Goal: Task Accomplishment & Management: Manage account settings

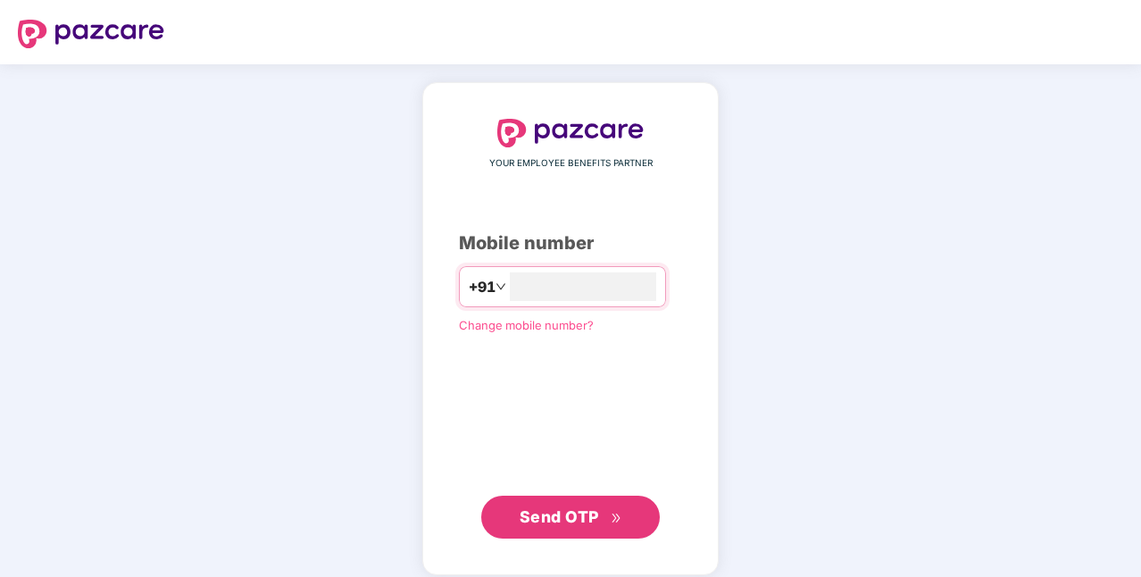
drag, startPoint x: 0, startPoint y: 0, endPoint x: 277, endPoint y: 183, distance: 331.9
click at [277, 183] on div "YOUR EMPLOYEE BENEFITS PARTNER Mobile number +91 Change mobile number? Send OTP" at bounding box center [570, 328] width 1141 height 529
click at [642, 286] on input "number" at bounding box center [583, 286] width 146 height 29
type input "**********"
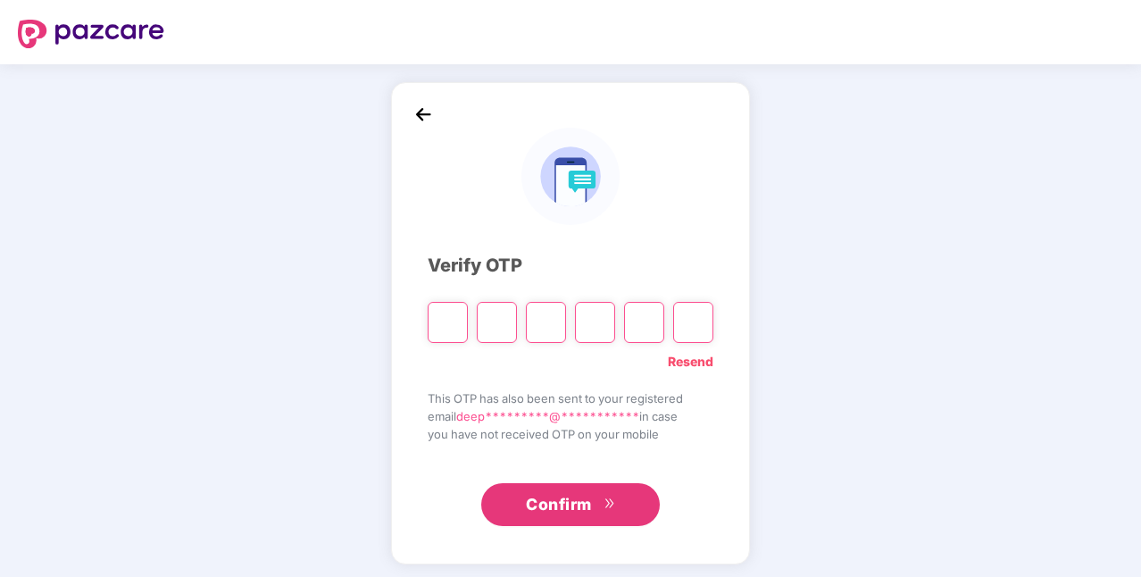
type input "*"
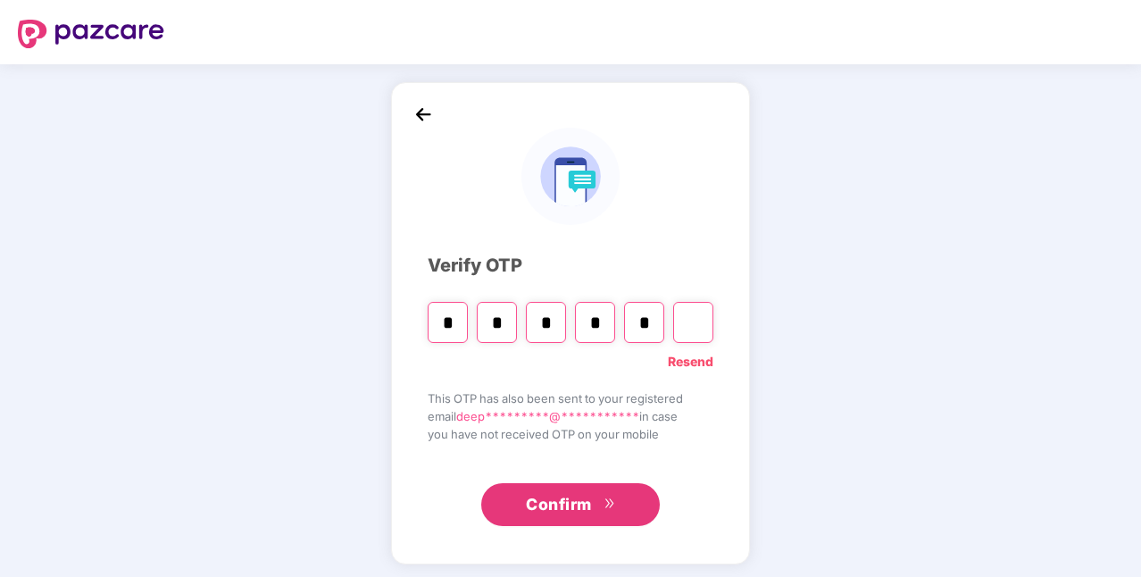
type input "*"
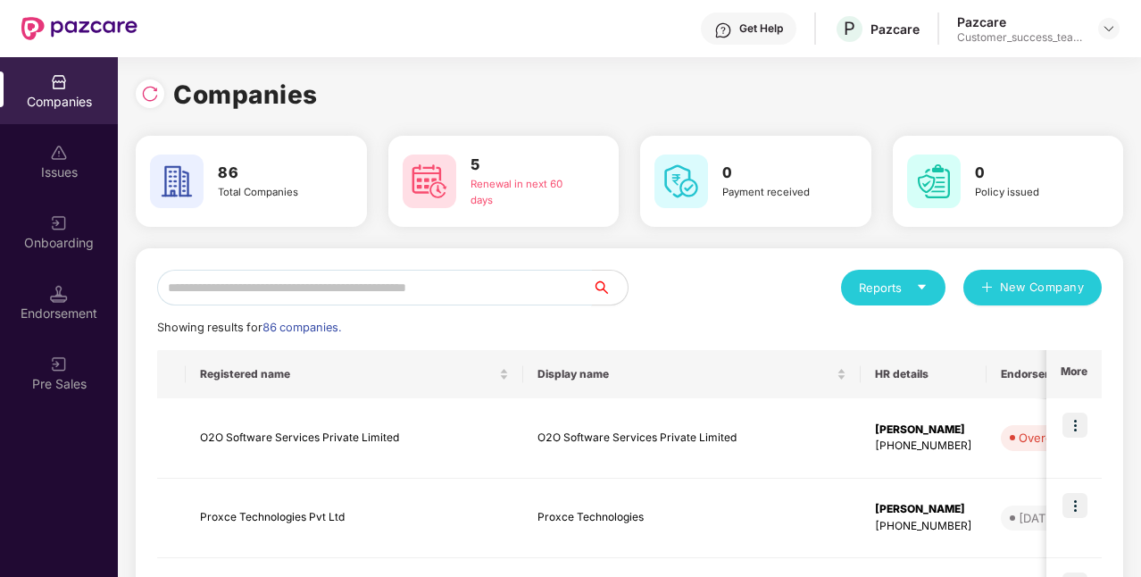
click at [305, 293] on input "text" at bounding box center [374, 288] width 435 height 36
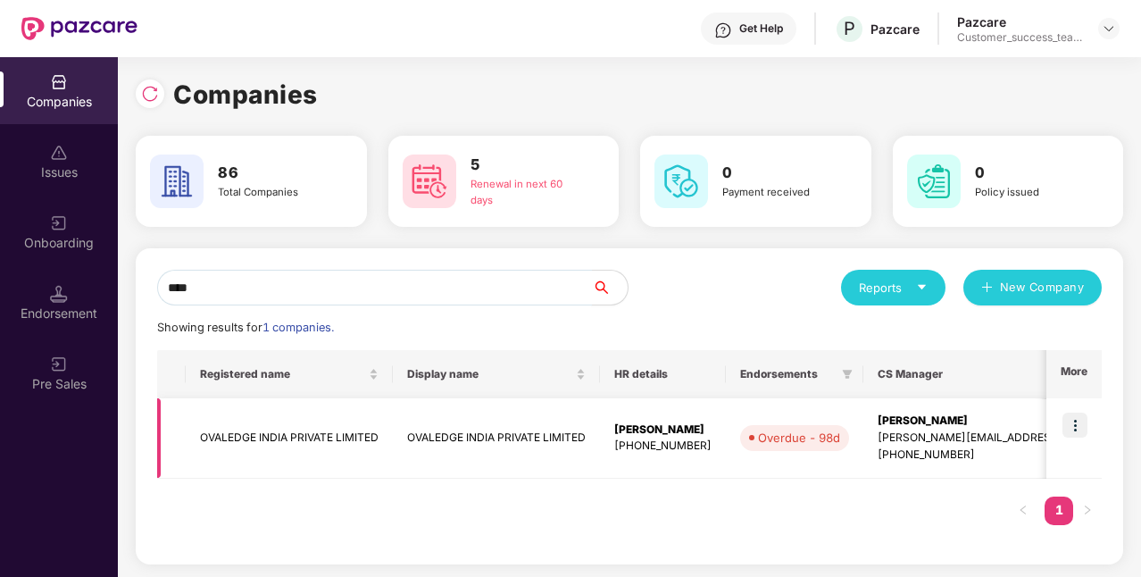
type input "****"
click at [1072, 432] on img at bounding box center [1075, 425] width 25 height 25
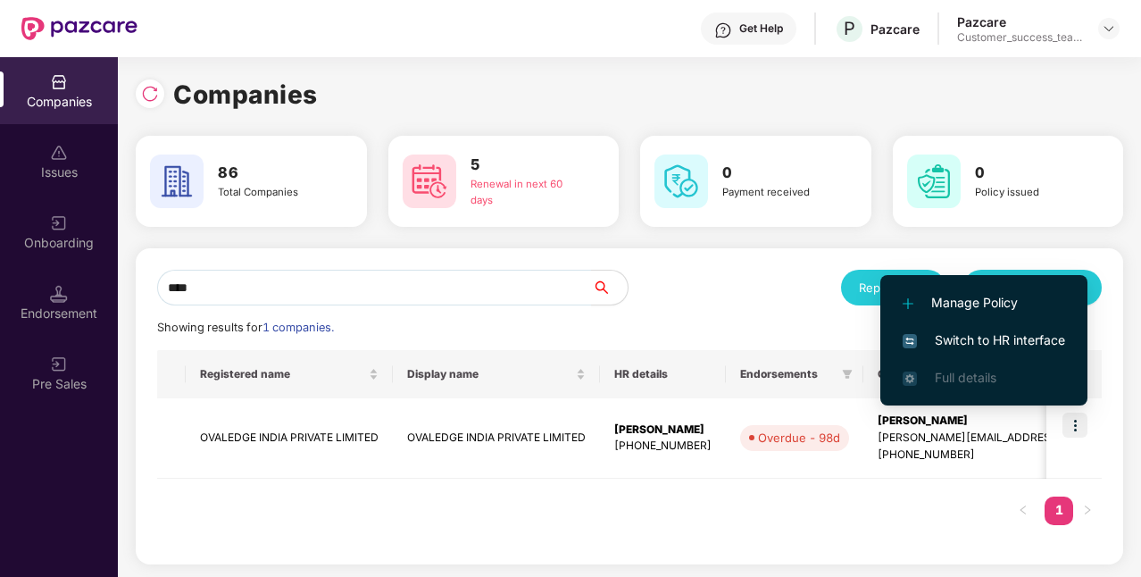
click at [998, 339] on span "Switch to HR interface" at bounding box center [984, 340] width 163 height 20
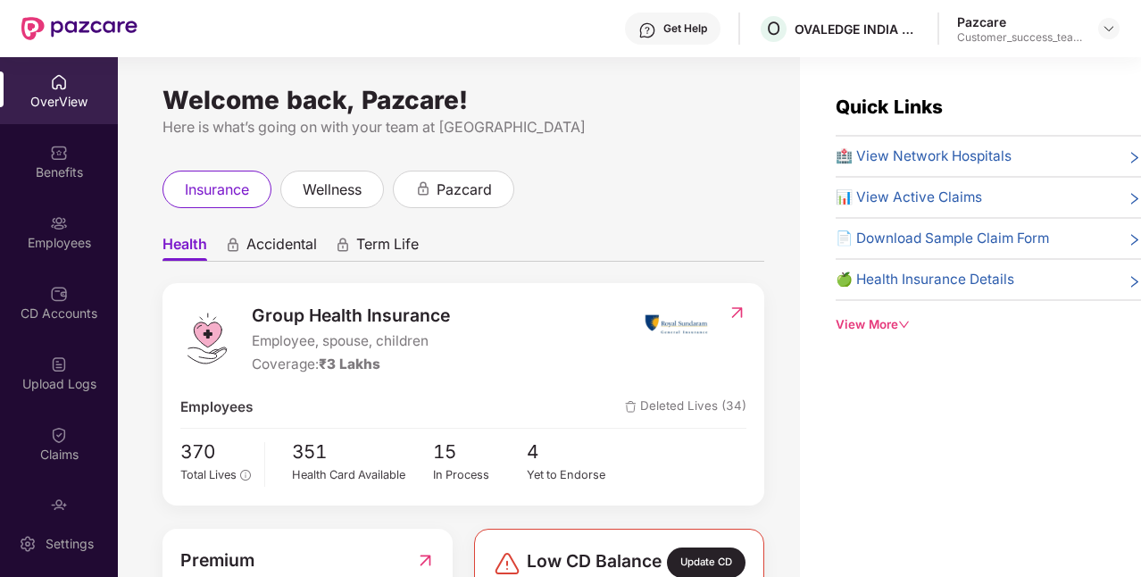
click at [939, 235] on span "📄 Download Sample Claim Form" at bounding box center [942, 238] width 213 height 21
click at [904, 323] on icon "down" at bounding box center [904, 325] width 12 height 12
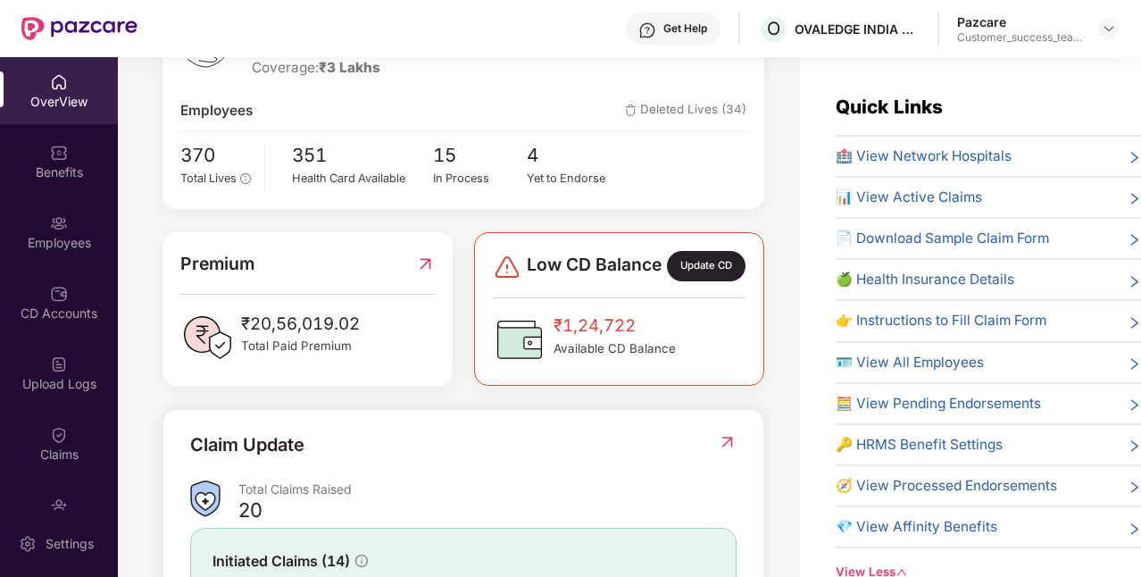
scroll to position [525, 0]
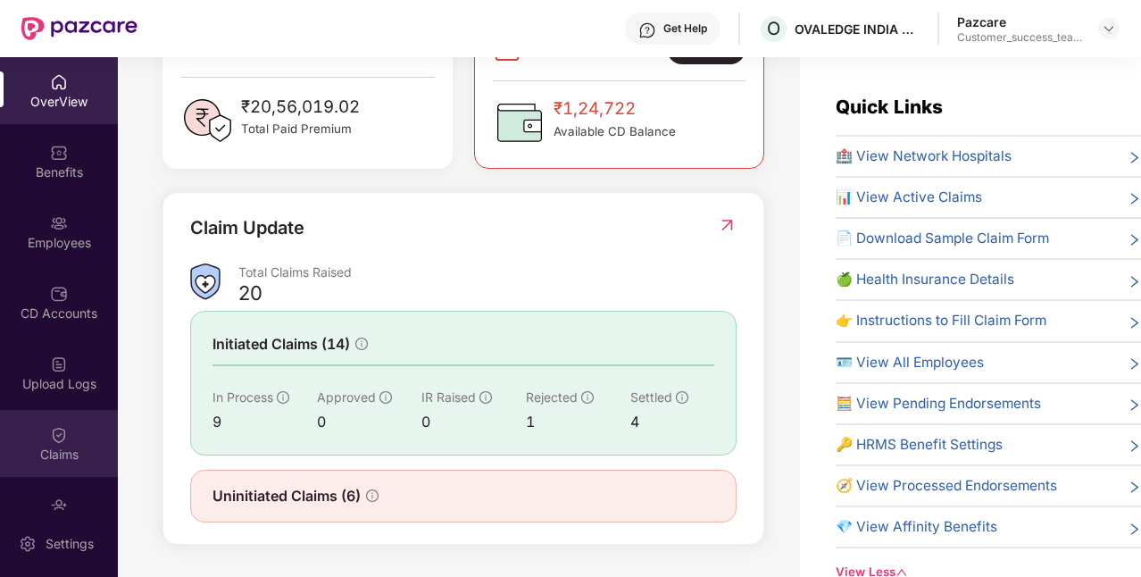
click at [23, 455] on div "Claims" at bounding box center [59, 455] width 118 height 18
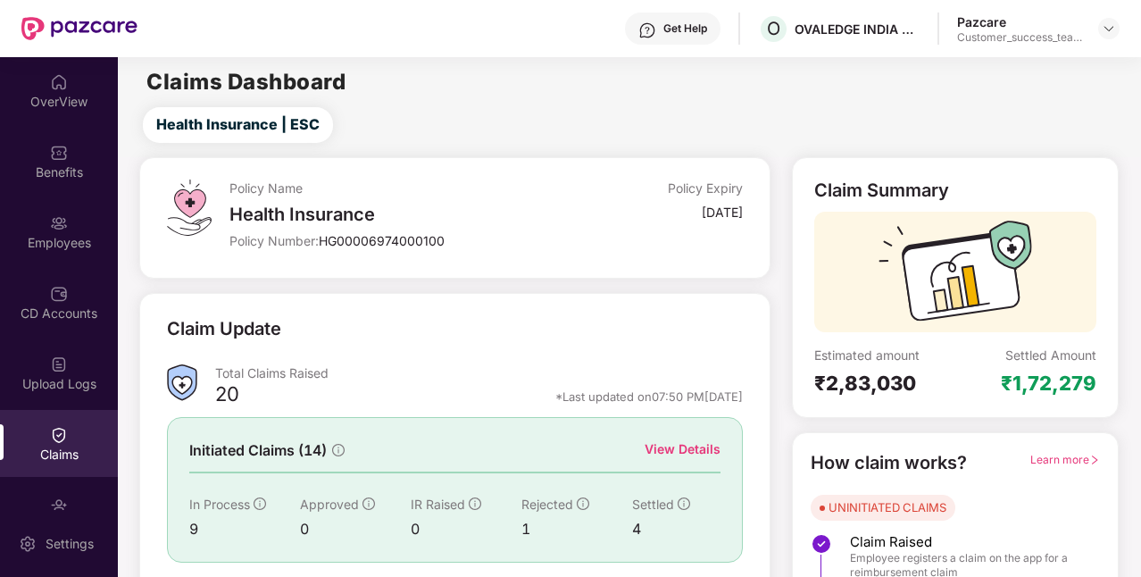
scroll to position [121, 0]
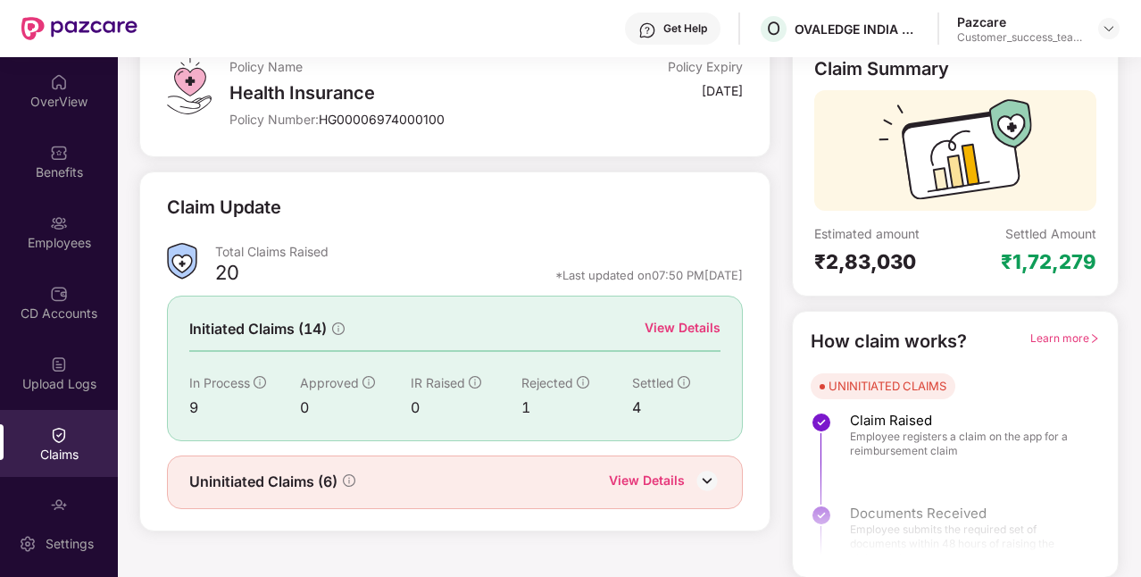
click at [873, 480] on div at bounding box center [955, 502] width 325 height 133
click at [1056, 335] on span "Learn more" at bounding box center [1066, 337] width 70 height 13
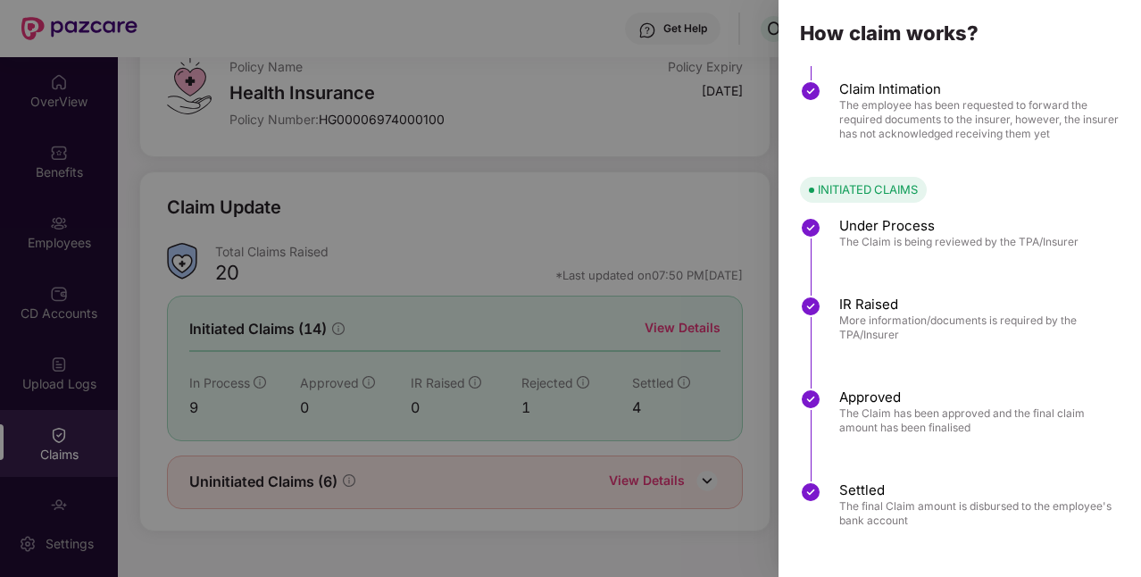
scroll to position [0, 0]
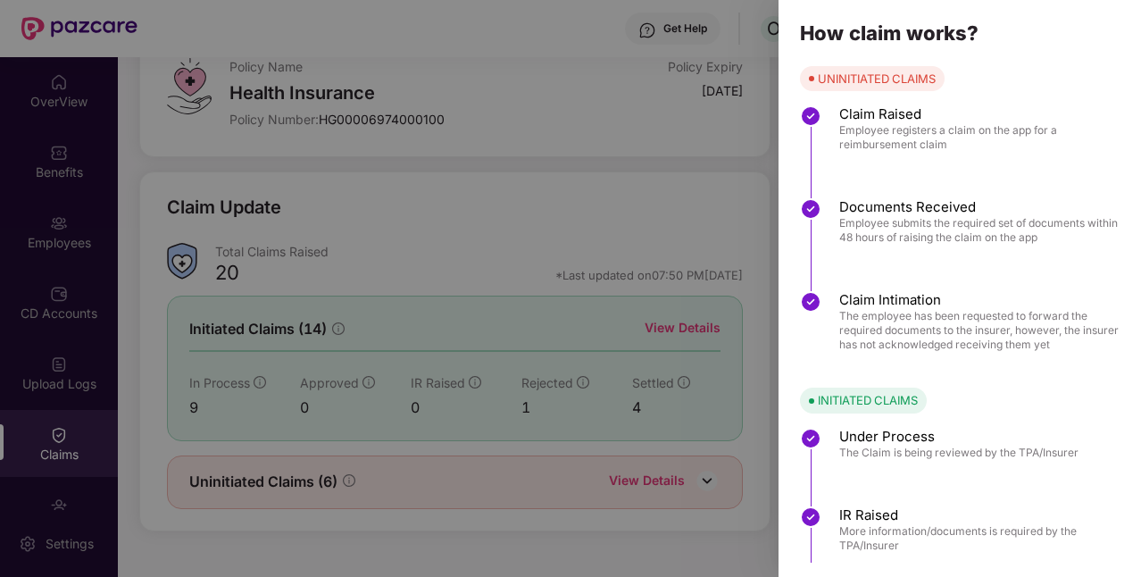
click at [677, 195] on div at bounding box center [570, 288] width 1141 height 577
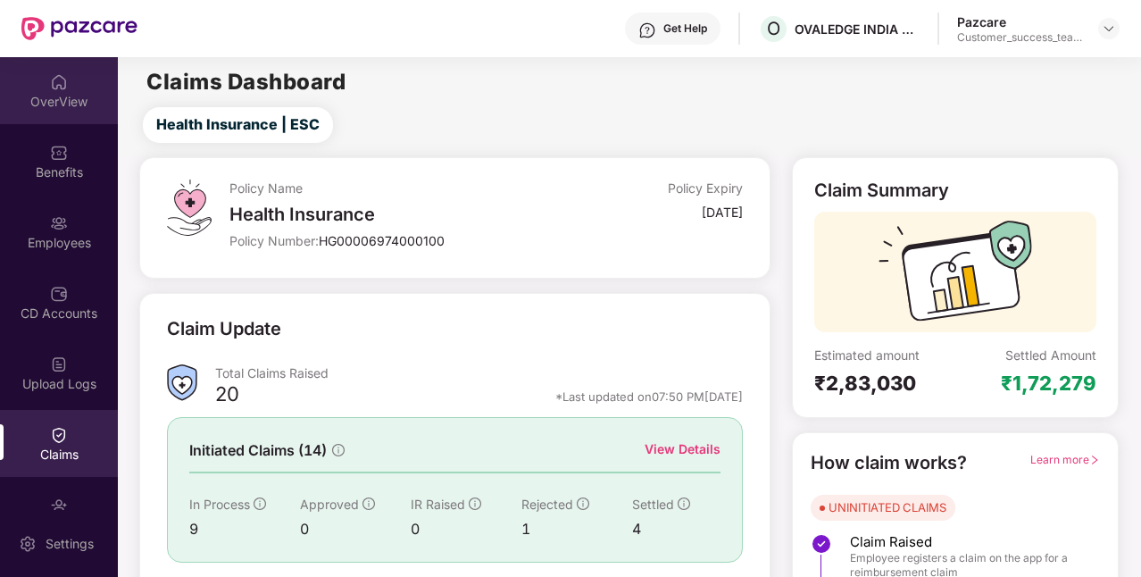
click at [55, 80] on img at bounding box center [59, 82] width 18 height 18
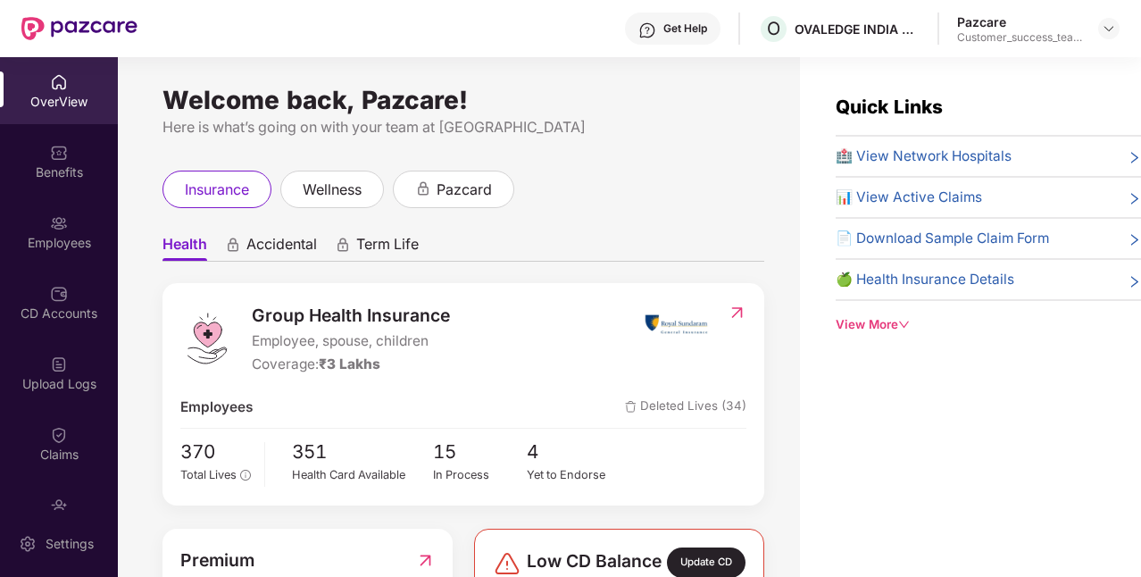
click at [853, 319] on div "View More" at bounding box center [988, 324] width 305 height 19
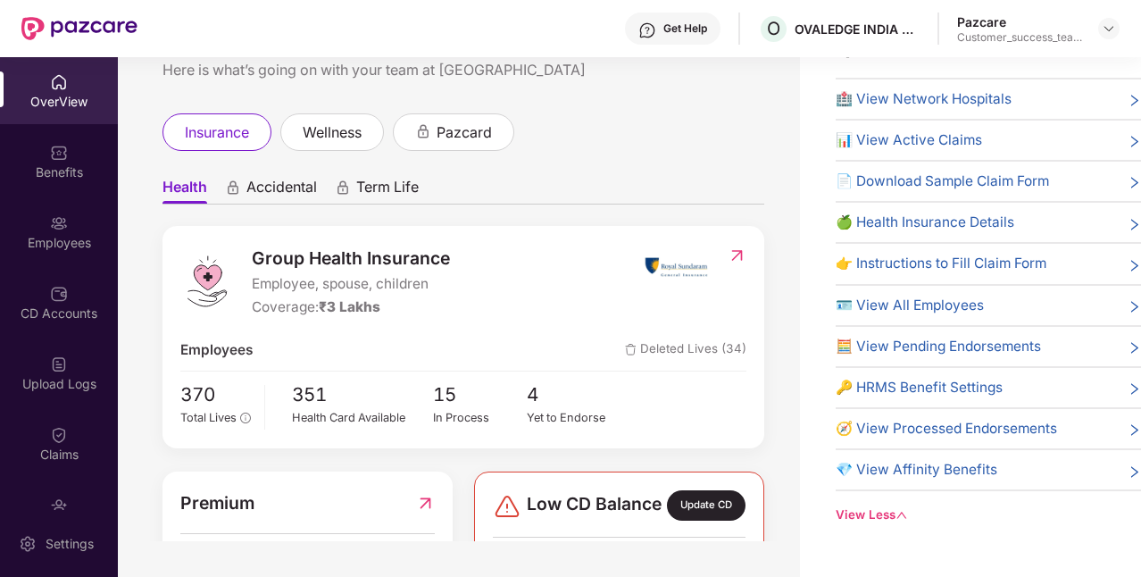
click at [871, 141] on span "📊 View Active Claims" at bounding box center [909, 139] width 146 height 21
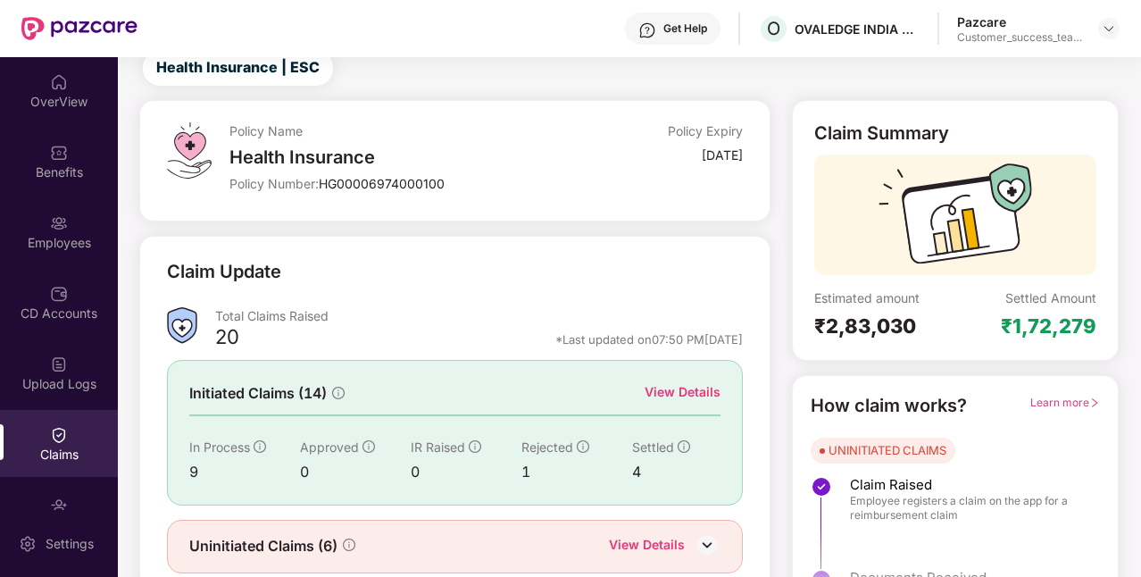
scroll to position [121, 0]
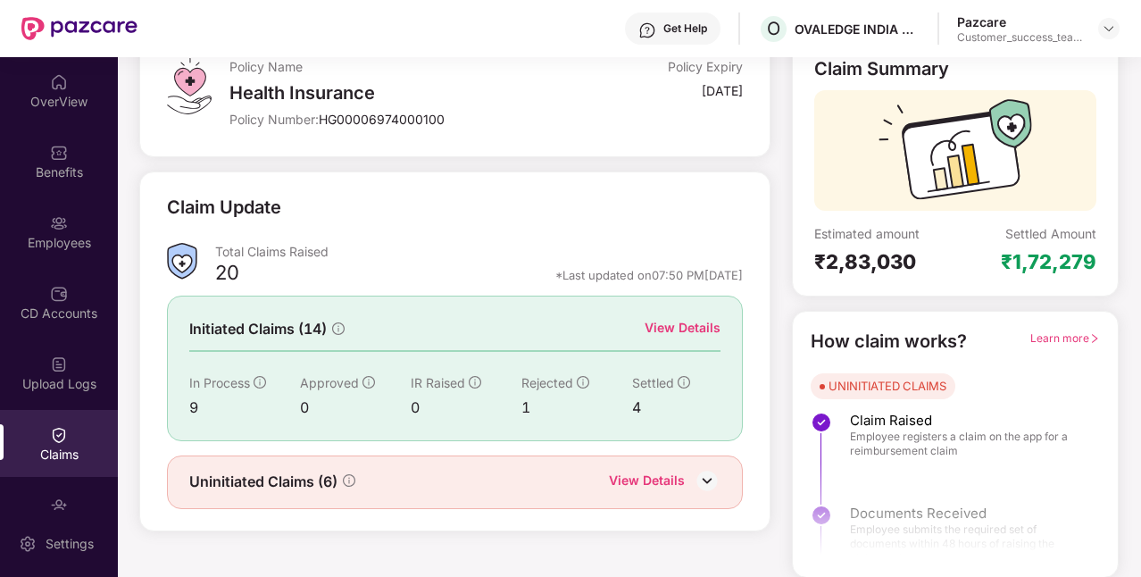
click at [672, 325] on div "View Details" at bounding box center [683, 328] width 76 height 20
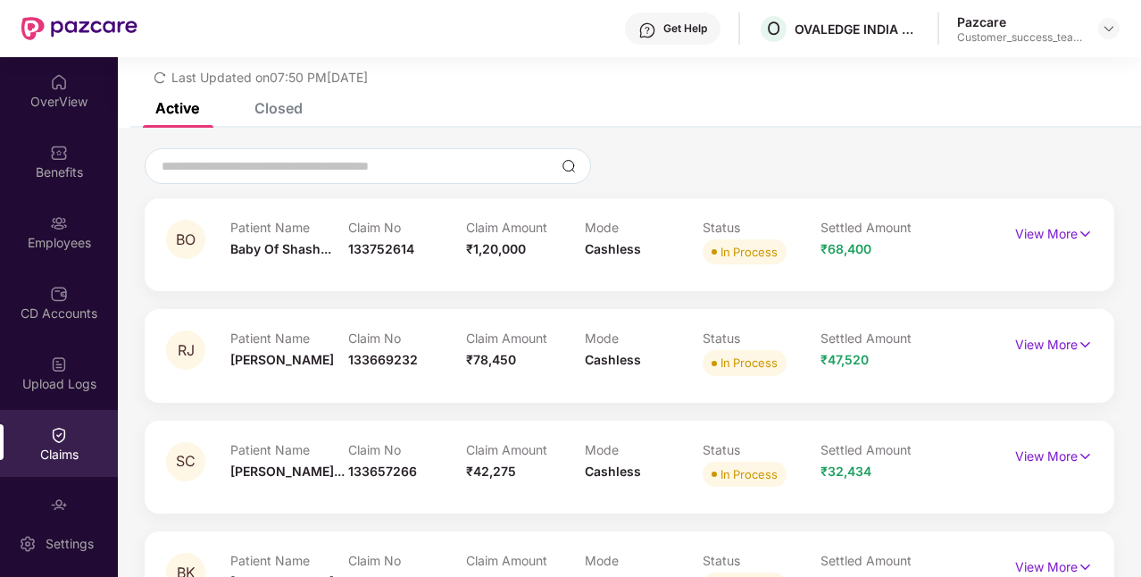
scroll to position [121, 0]
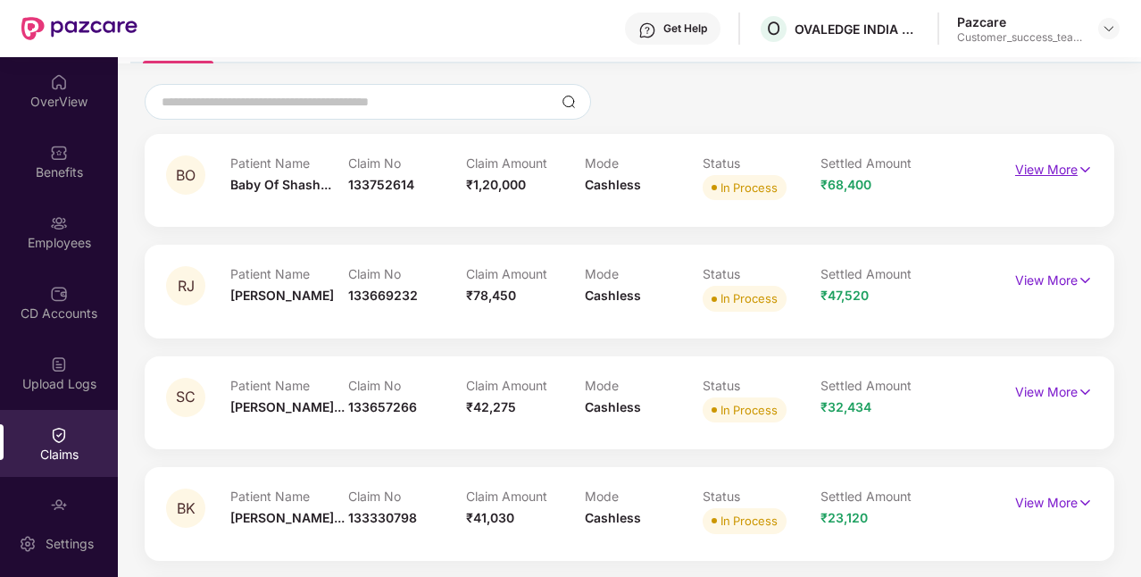
click at [1033, 172] on p "View More" at bounding box center [1054, 167] width 78 height 24
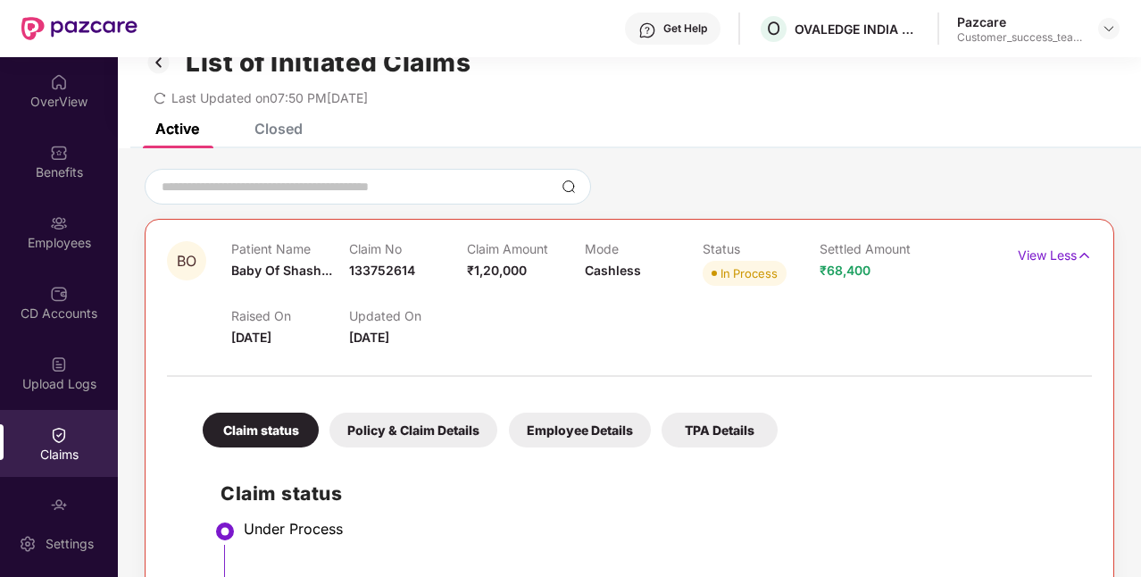
scroll to position [36, 0]
click at [464, 435] on div "Policy & Claim Details" at bounding box center [414, 430] width 168 height 35
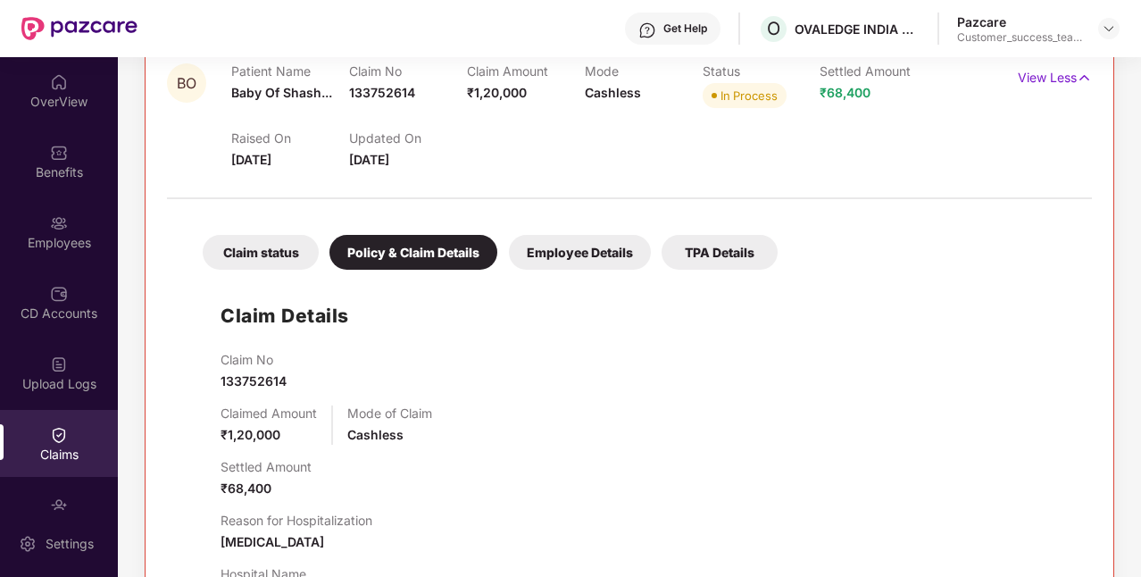
scroll to position [213, 0]
click at [561, 245] on div "Employee Details" at bounding box center [580, 253] width 142 height 35
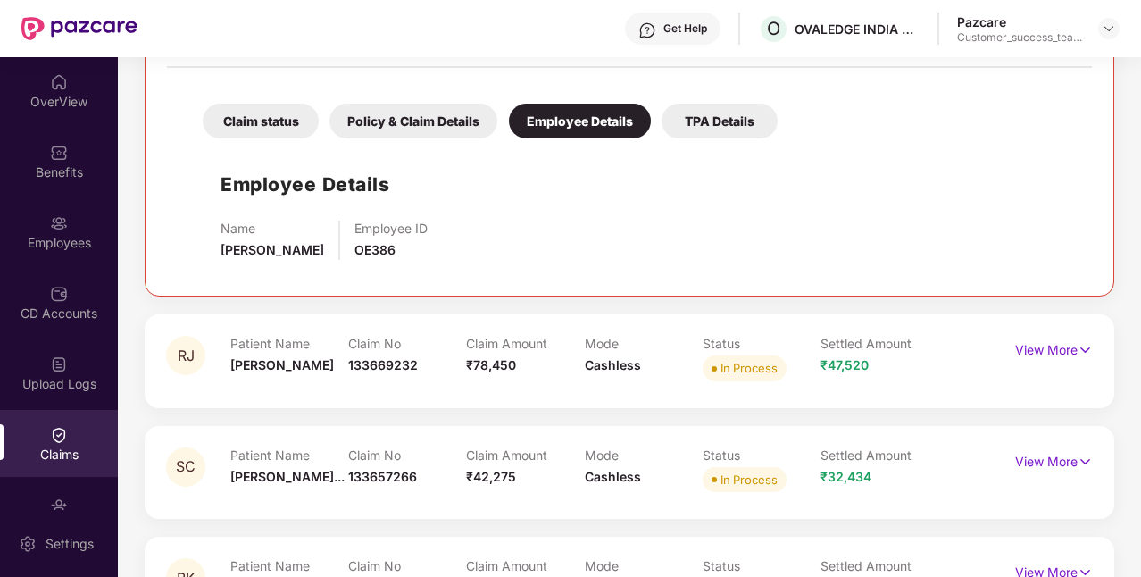
scroll to position [346, 0]
click at [1043, 341] on p "View More" at bounding box center [1054, 347] width 78 height 24
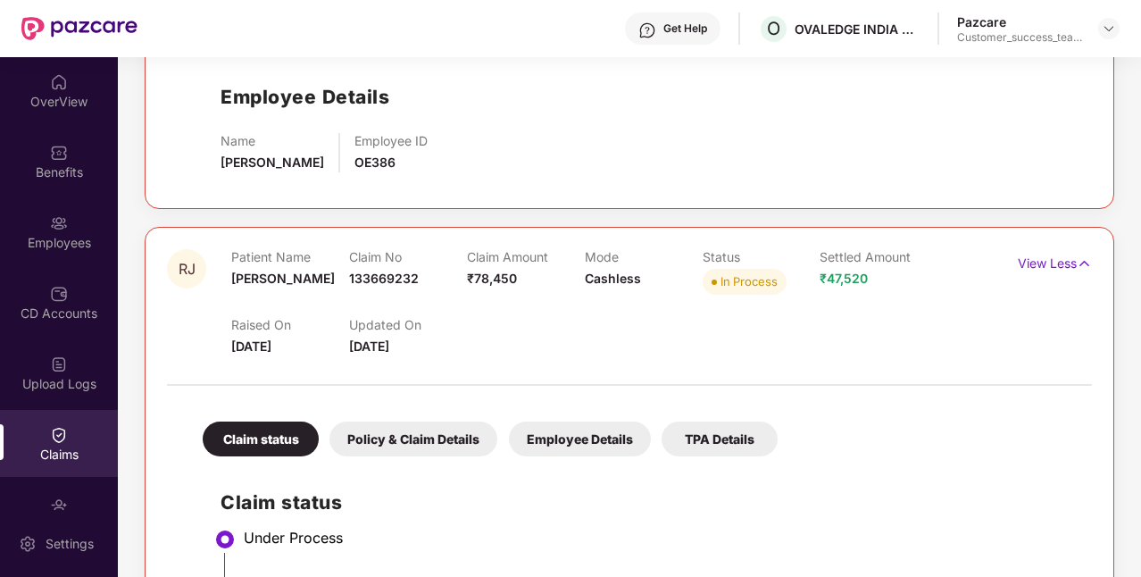
scroll to position [443, 0]
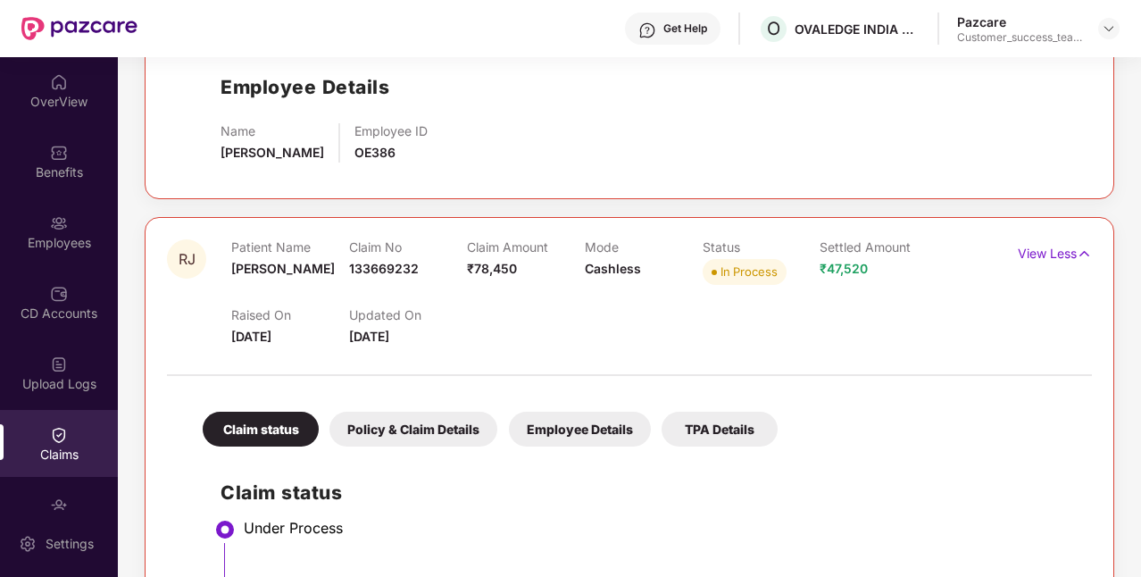
click at [413, 436] on div "Policy & Claim Details" at bounding box center [414, 429] width 168 height 35
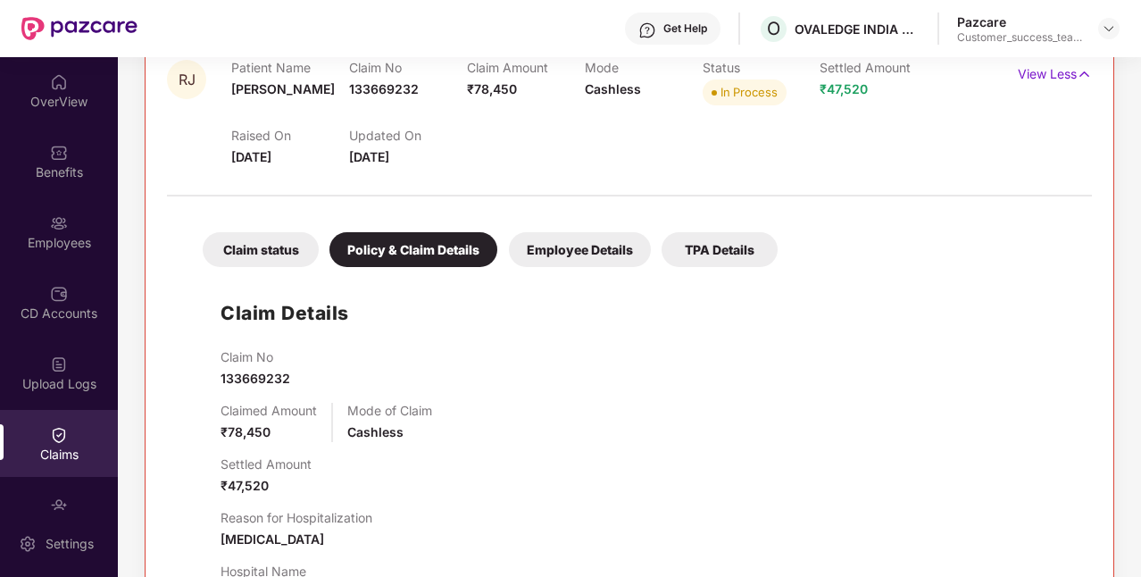
scroll to position [621, 0]
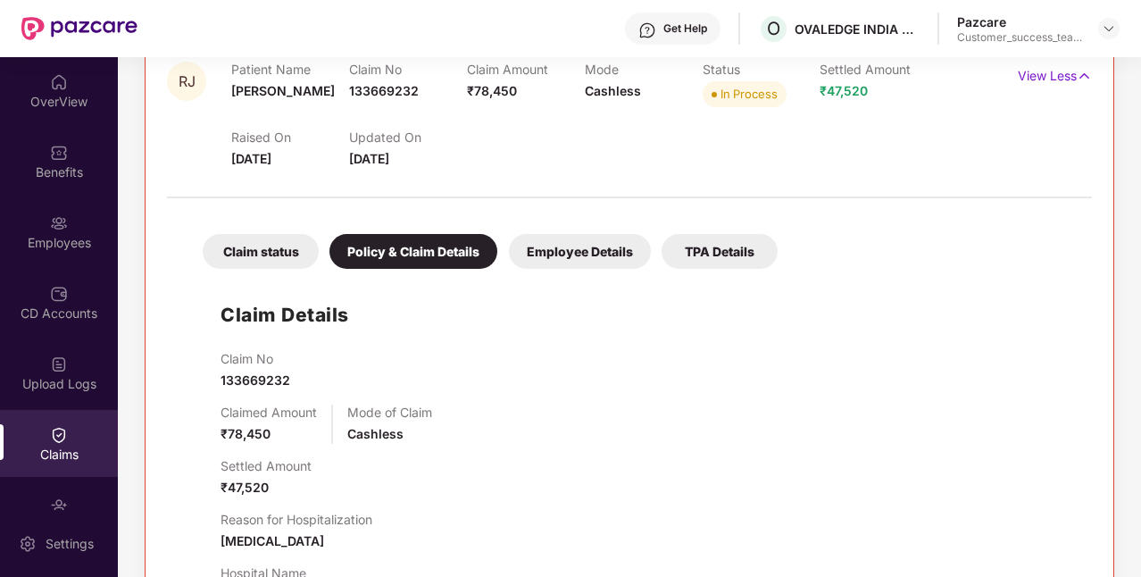
click at [577, 258] on div "Employee Details" at bounding box center [580, 251] width 142 height 35
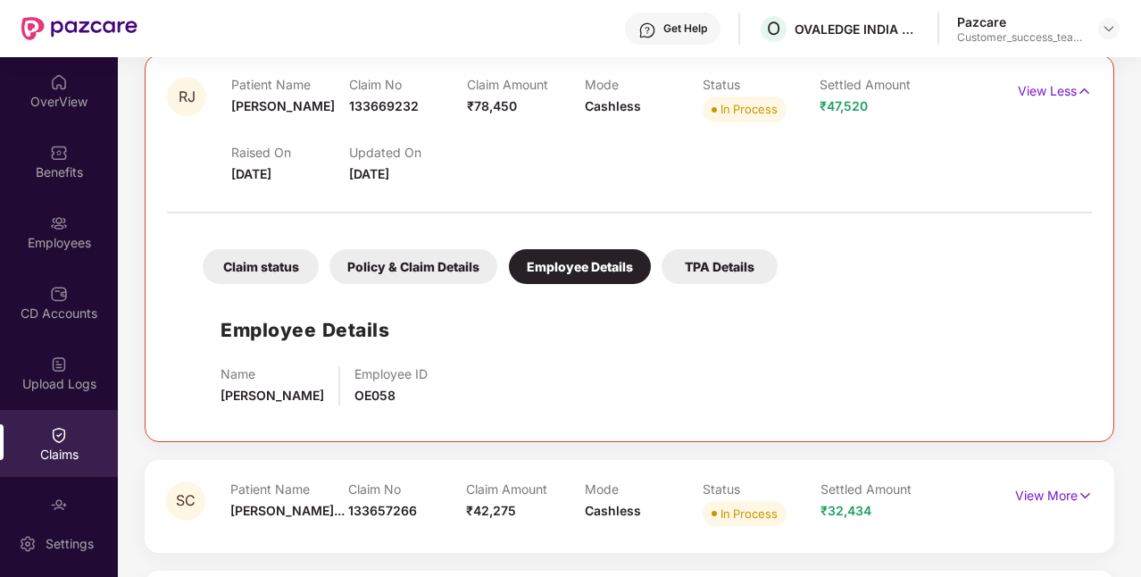
scroll to position [713, 0]
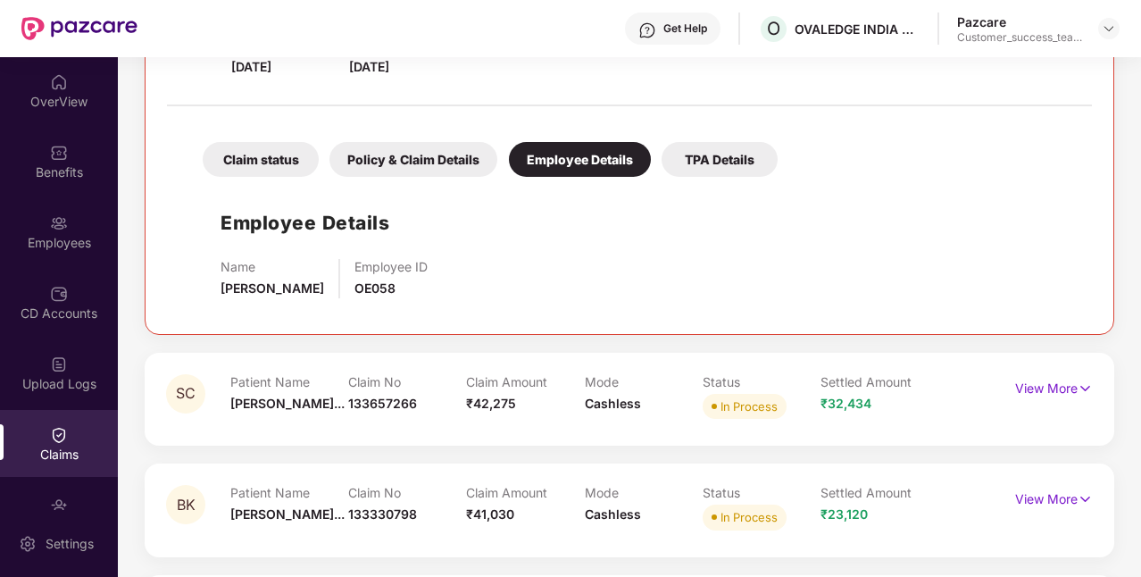
click at [716, 164] on div "TPA Details" at bounding box center [720, 159] width 116 height 35
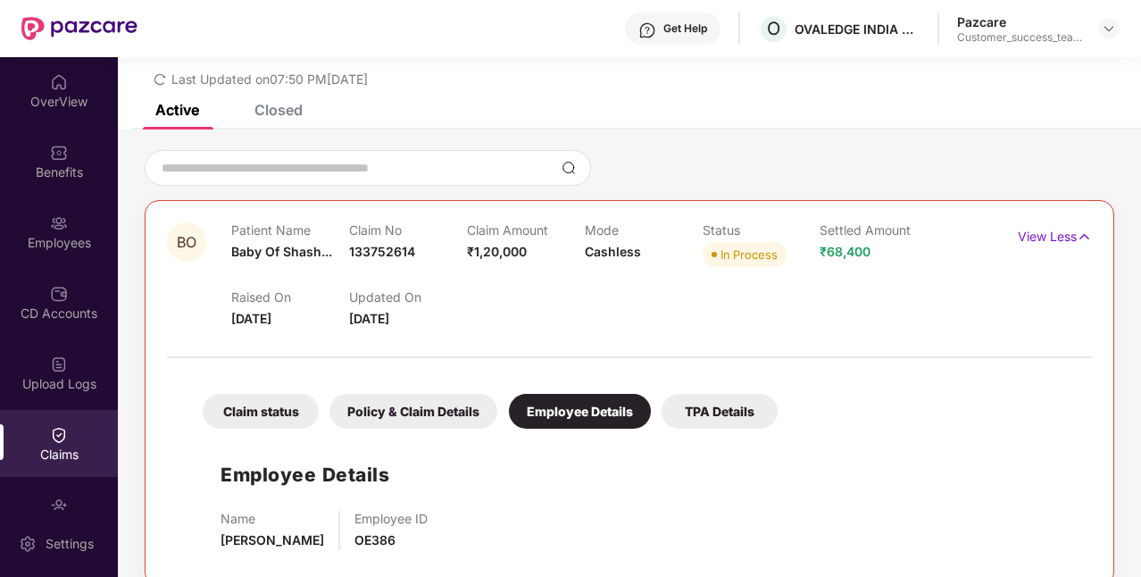
scroll to position [0, 0]
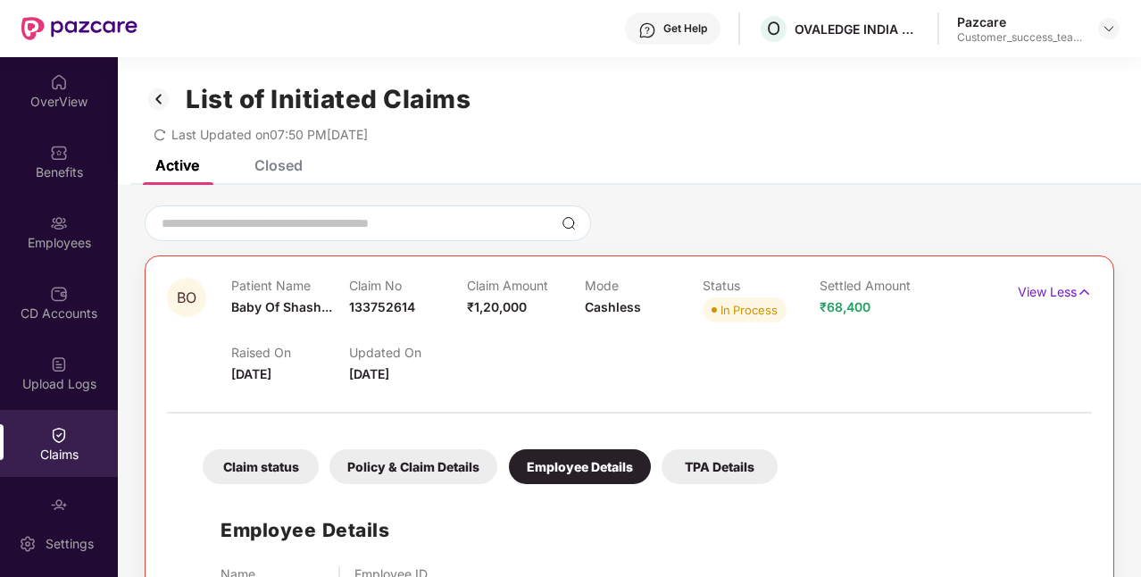
click at [282, 175] on div "Closed" at bounding box center [265, 165] width 75 height 39
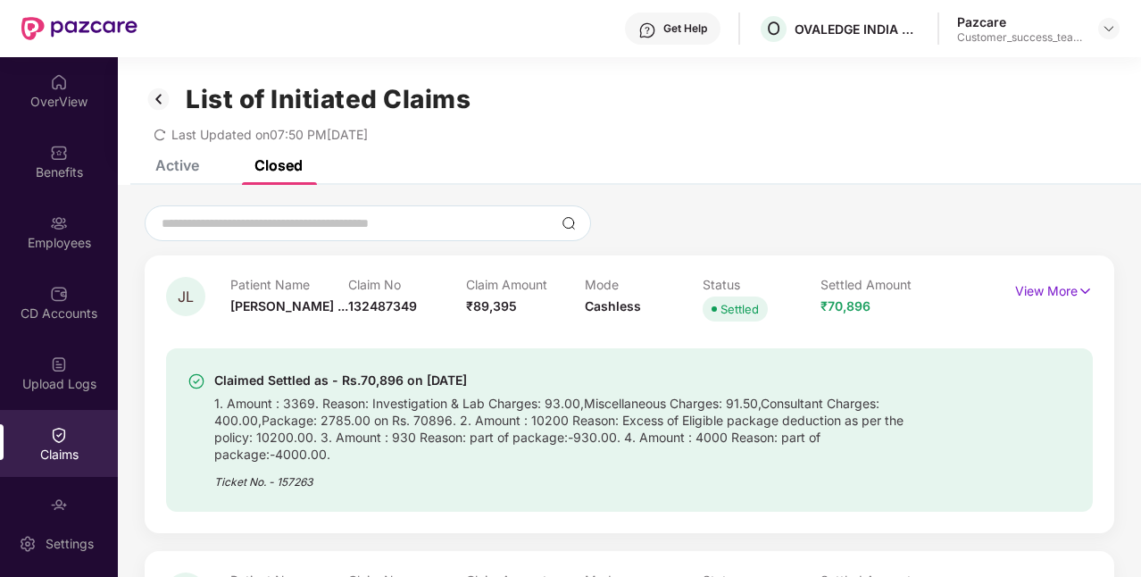
click at [163, 134] on icon "redo" at bounding box center [160, 135] width 13 height 13
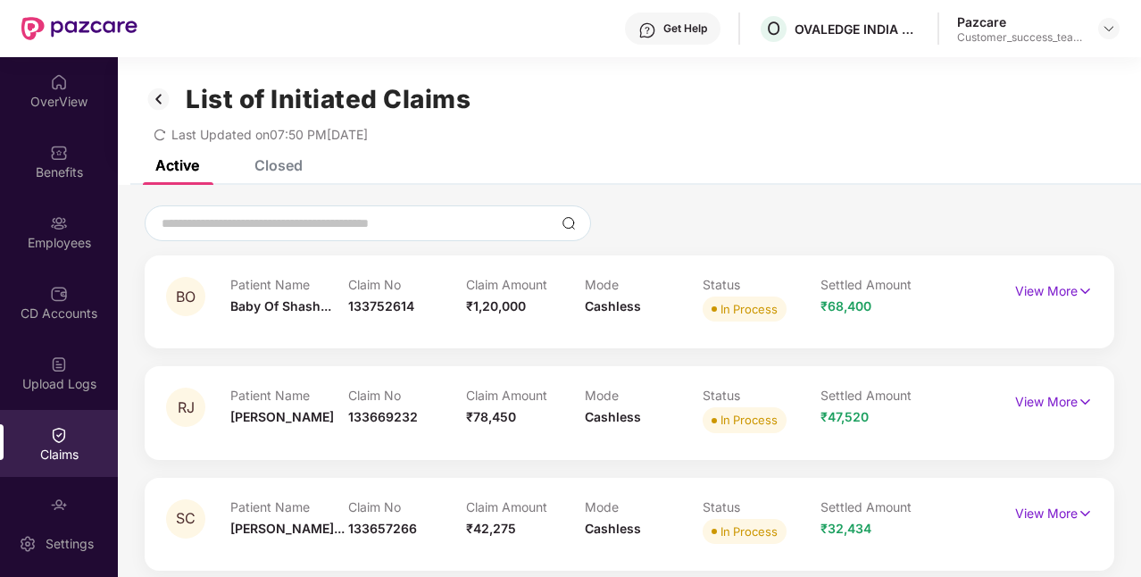
click at [163, 134] on icon "redo" at bounding box center [160, 135] width 13 height 13
click at [159, 94] on img at bounding box center [159, 99] width 29 height 30
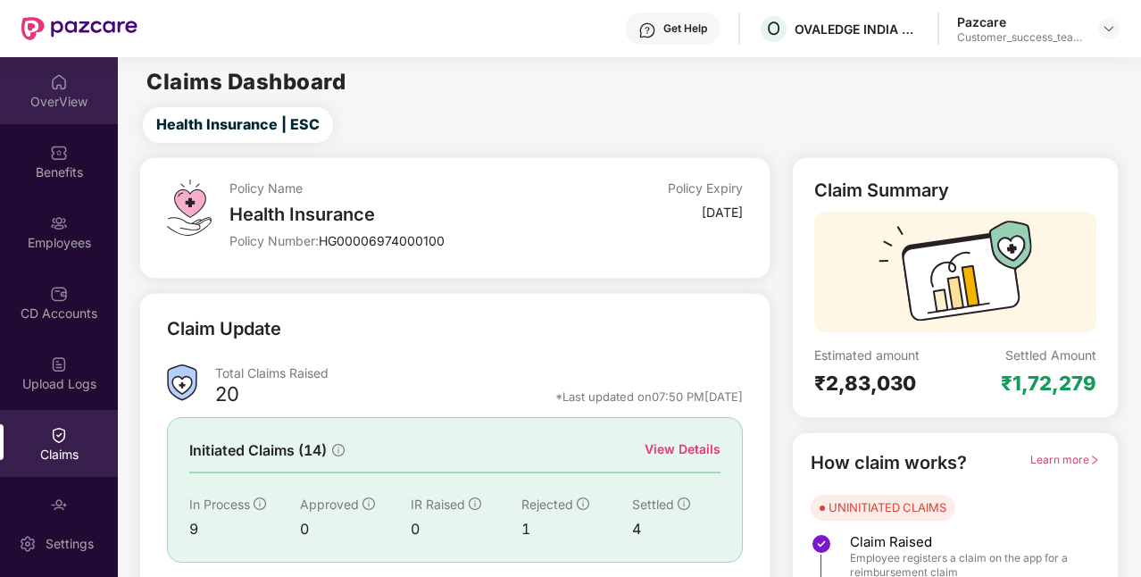
click at [48, 120] on div "OverView" at bounding box center [59, 90] width 118 height 67
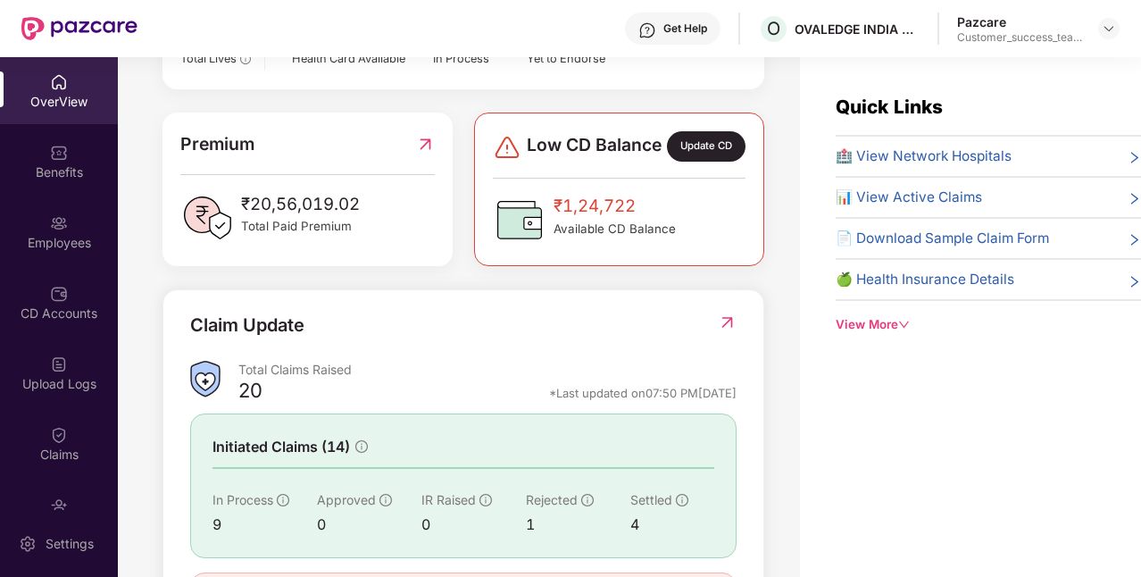
scroll to position [530, 0]
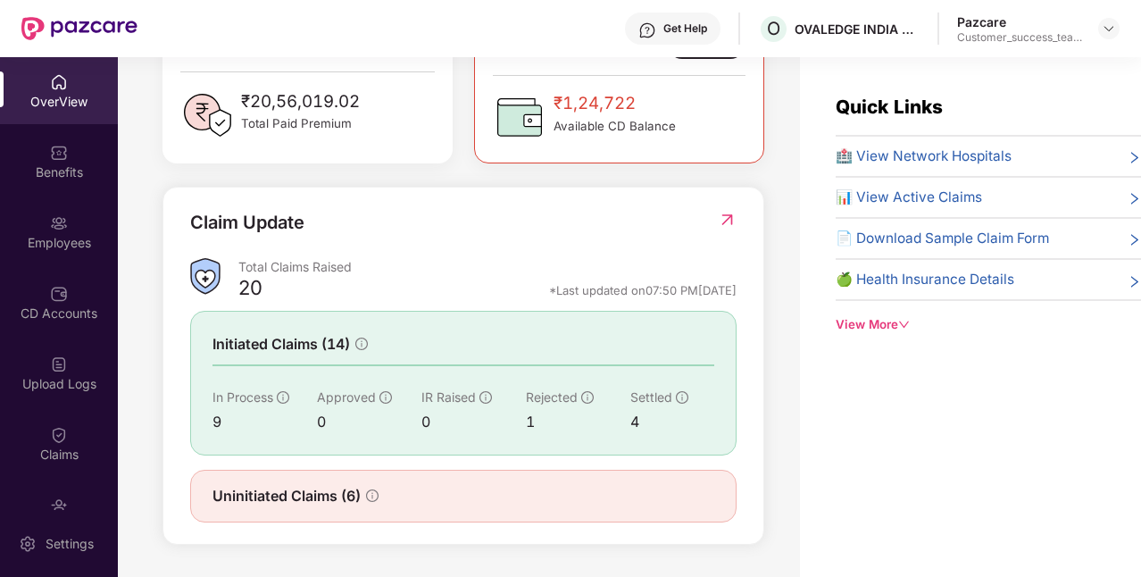
click at [876, 321] on div "View More" at bounding box center [988, 324] width 305 height 19
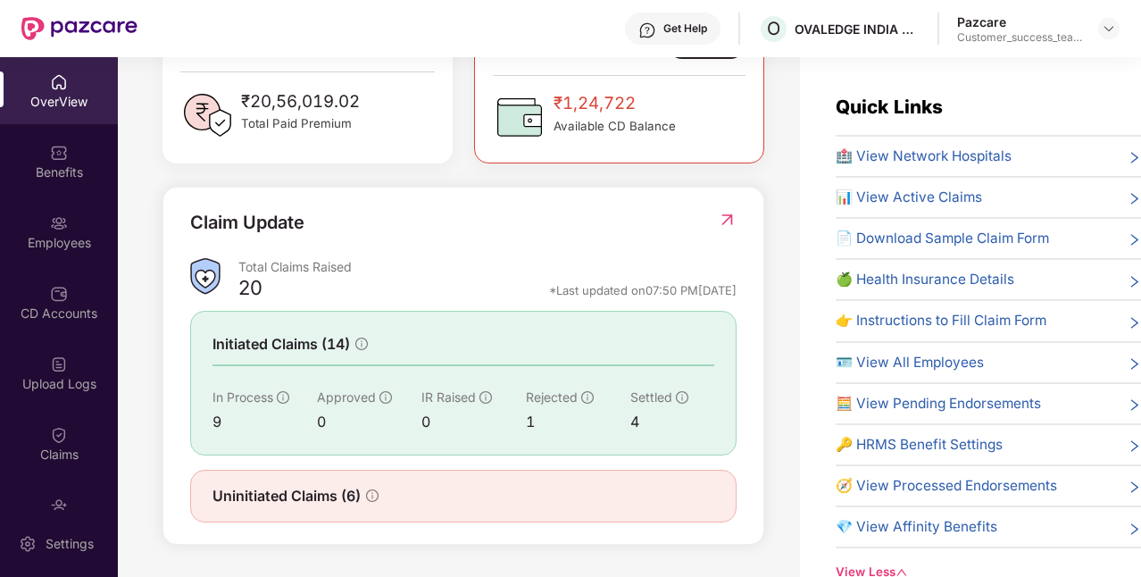
scroll to position [57, 0]
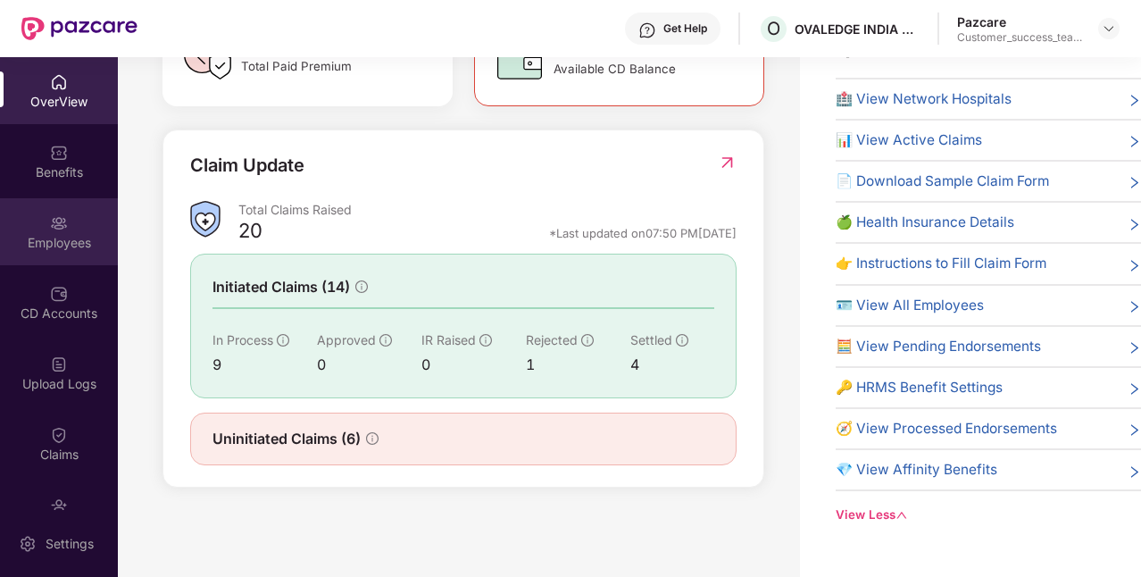
click at [84, 234] on div "Employees" at bounding box center [59, 243] width 118 height 18
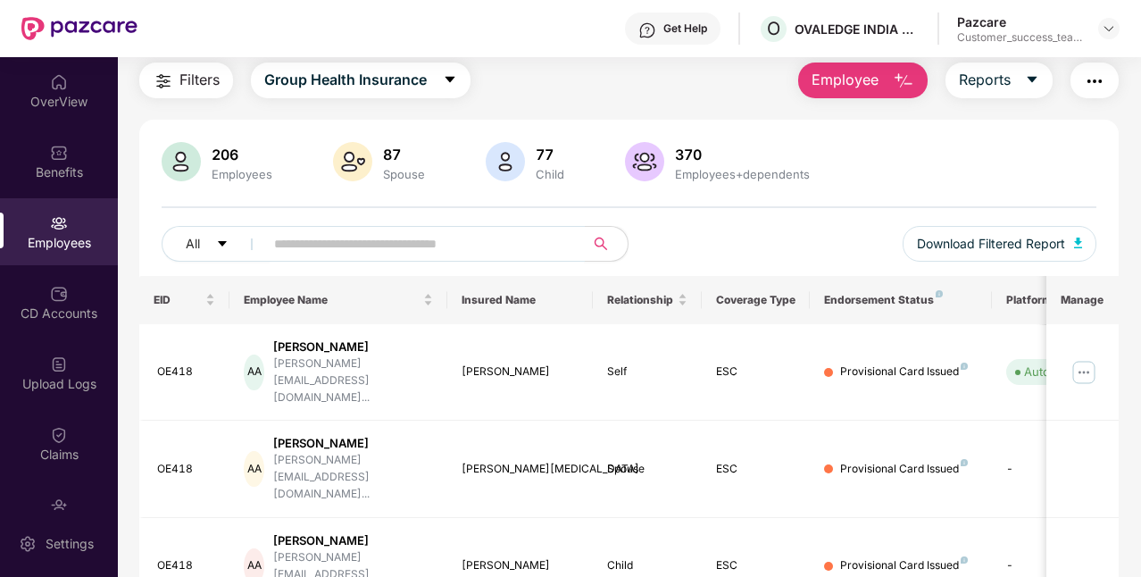
click at [404, 232] on input "text" at bounding box center [417, 243] width 287 height 27
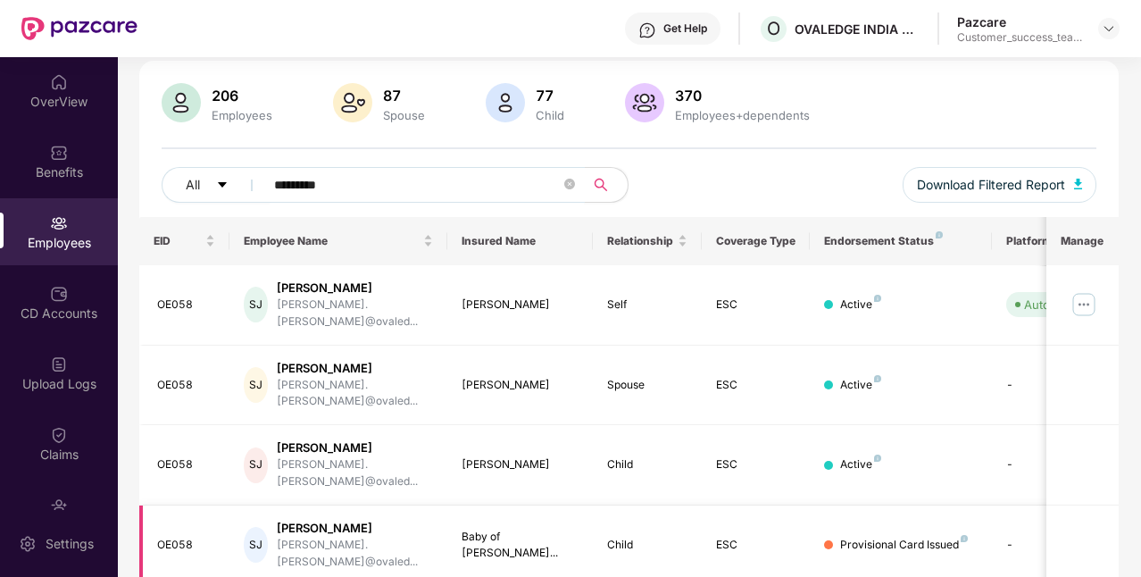
scroll to position [127, 0]
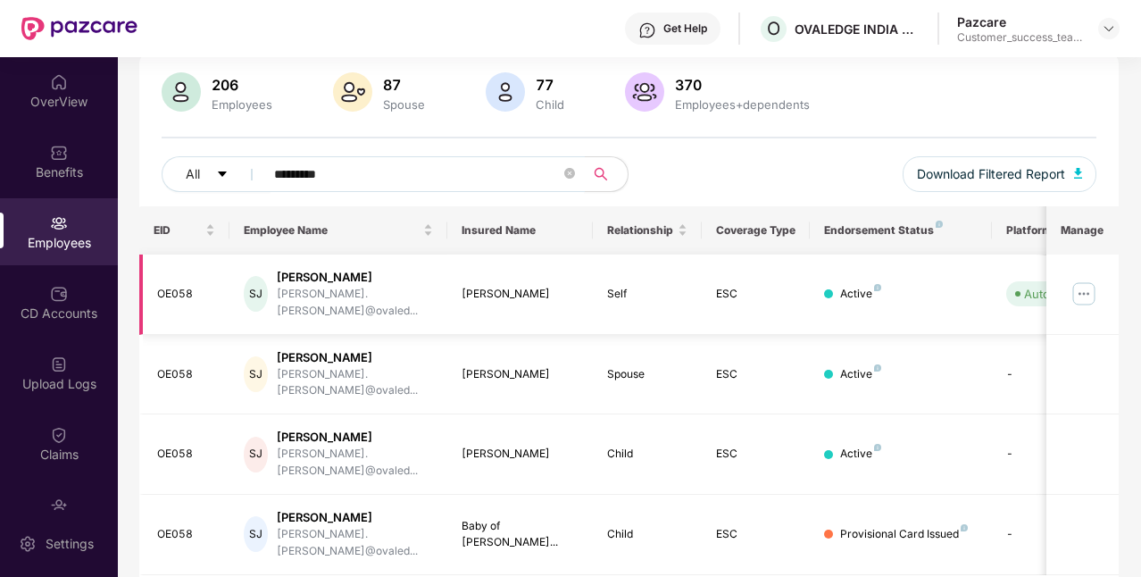
type input "*********"
click at [1084, 280] on img at bounding box center [1084, 294] width 29 height 29
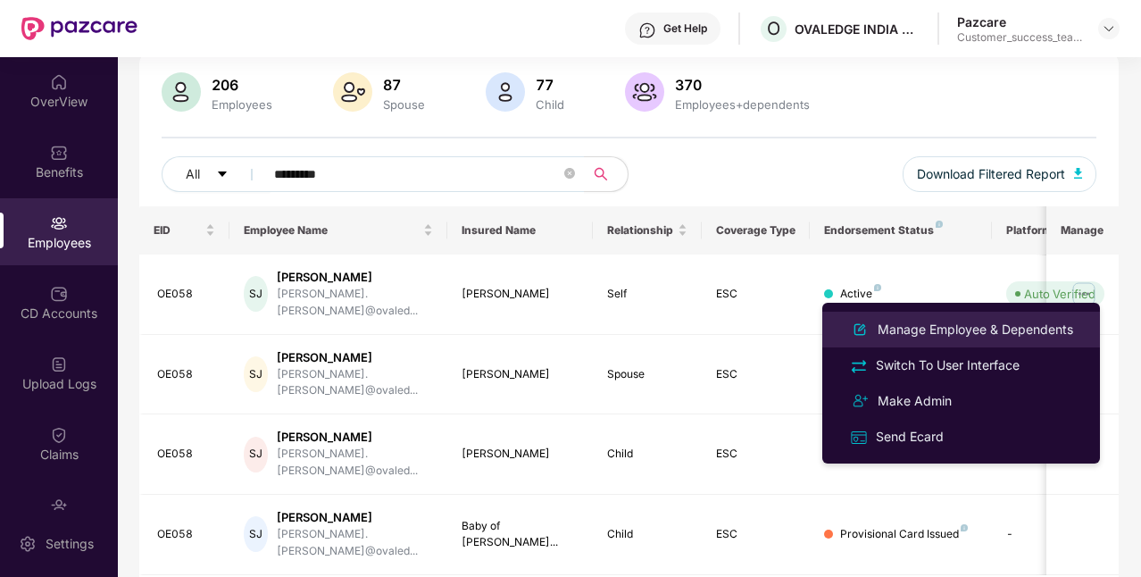
click at [995, 322] on div "Manage Employee & Dependents" at bounding box center [975, 330] width 203 height 20
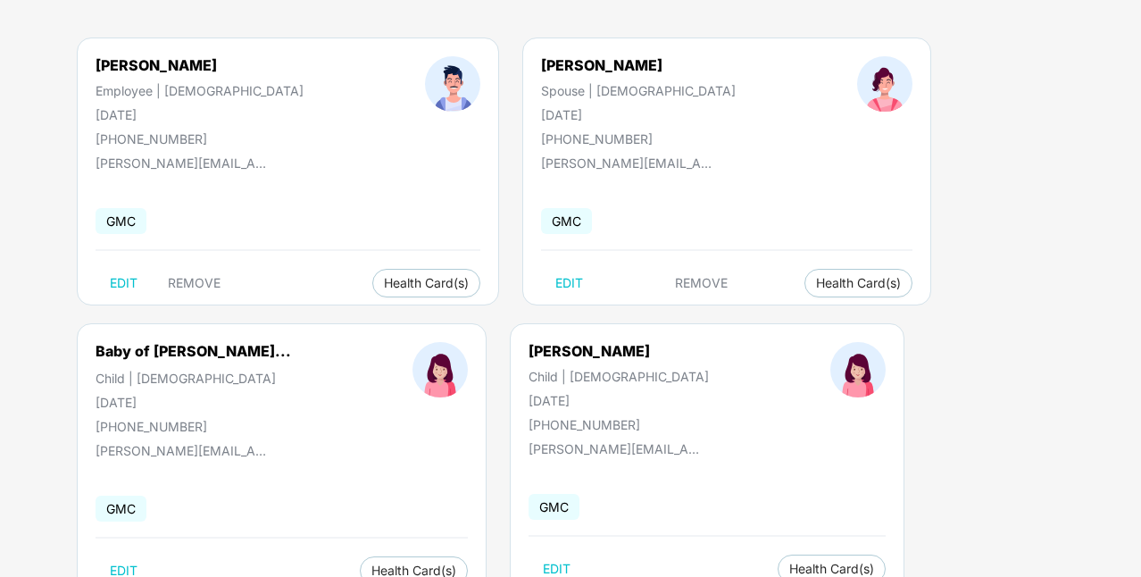
scroll to position [186, 0]
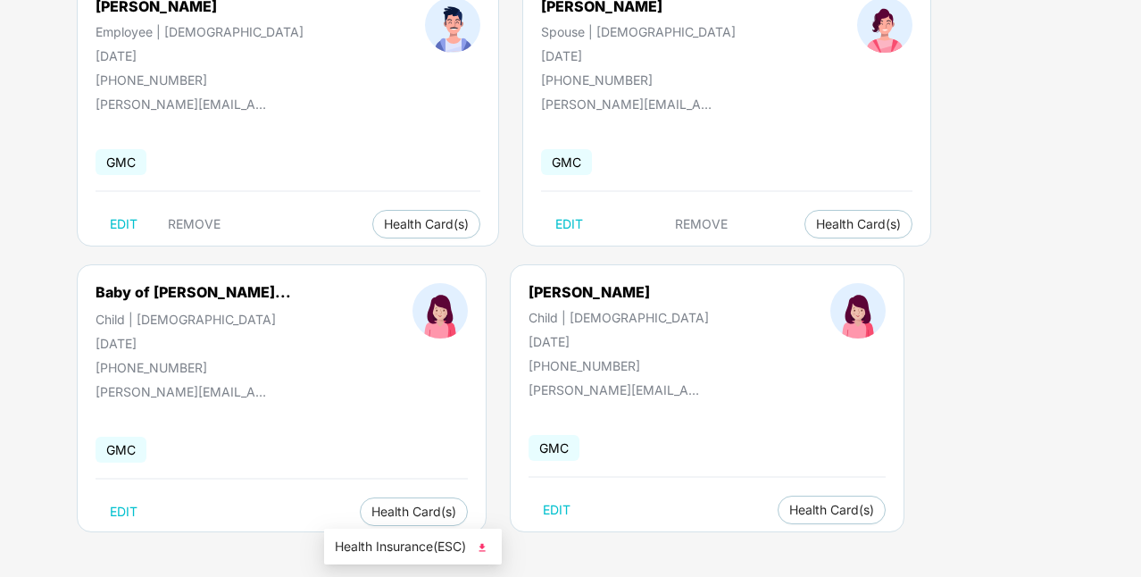
click at [384, 554] on span "Health Insurance(ESC)" at bounding box center [413, 547] width 156 height 20
drag, startPoint x: 97, startPoint y: 341, endPoint x: 189, endPoint y: 350, distance: 92.4
click at [189, 350] on div "Baby of [PERSON_NAME]... Child | [DEMOGRAPHIC_DATA] [DATE] [PHONE_NUMBER]" at bounding box center [193, 329] width 317 height 92
click at [389, 515] on span "Health Card(s)" at bounding box center [413, 511] width 85 height 9
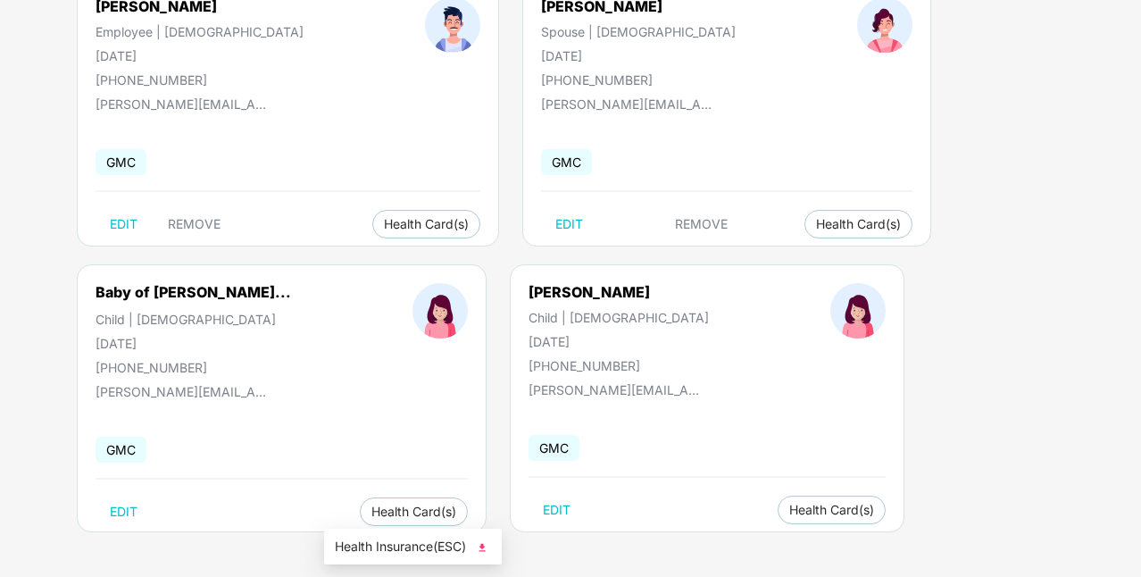
click at [409, 557] on li "Health Insurance(ESC)" at bounding box center [413, 546] width 178 height 29
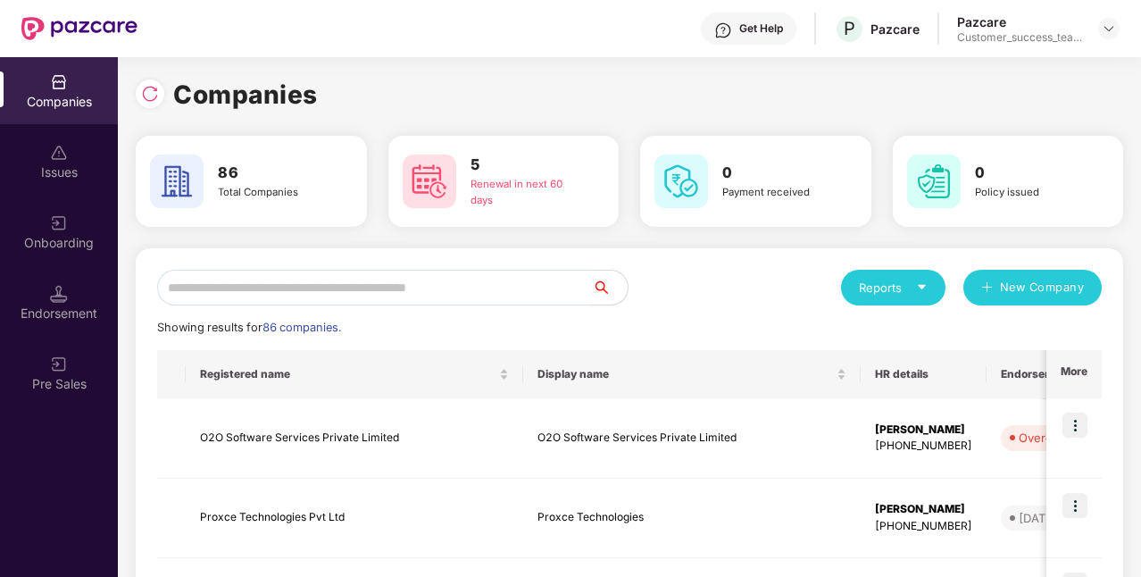
click at [401, 283] on input "text" at bounding box center [374, 288] width 435 height 36
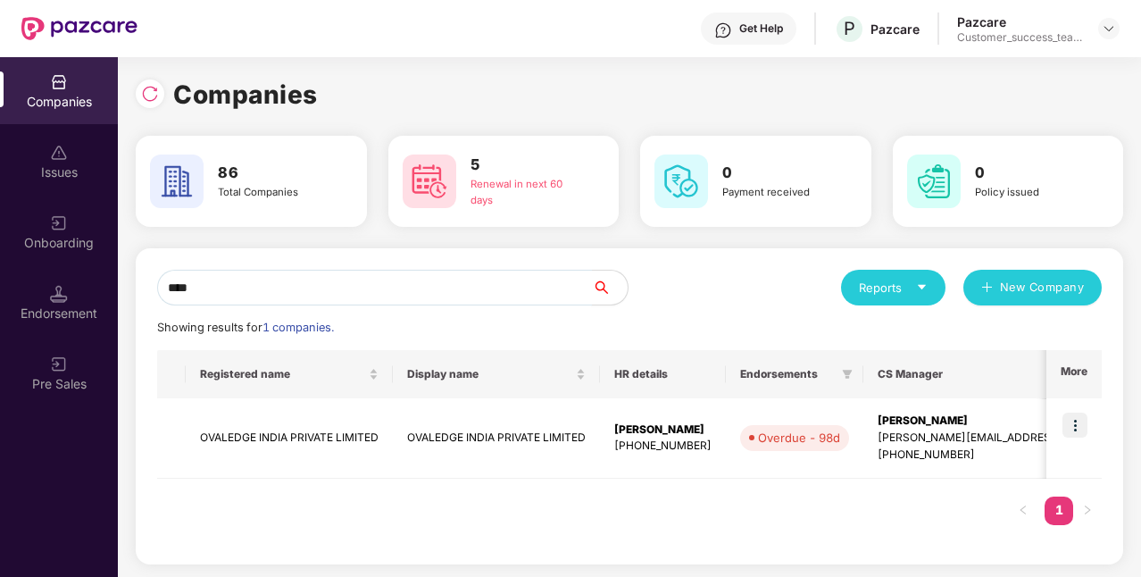
type input "****"
click at [1077, 420] on img at bounding box center [1075, 425] width 25 height 25
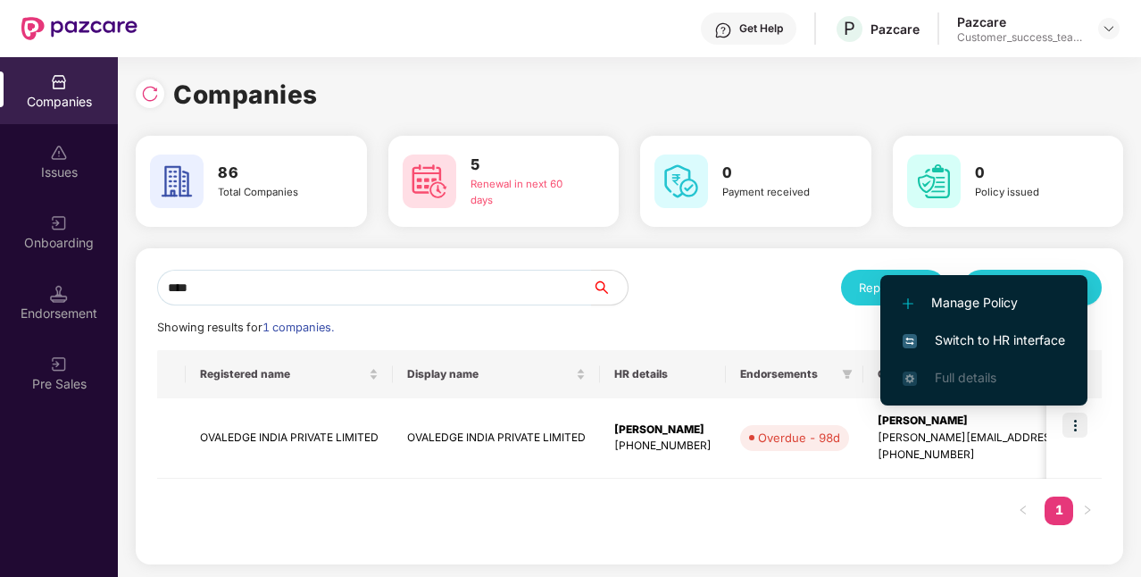
click at [1003, 336] on span "Switch to HR interface" at bounding box center [984, 340] width 163 height 20
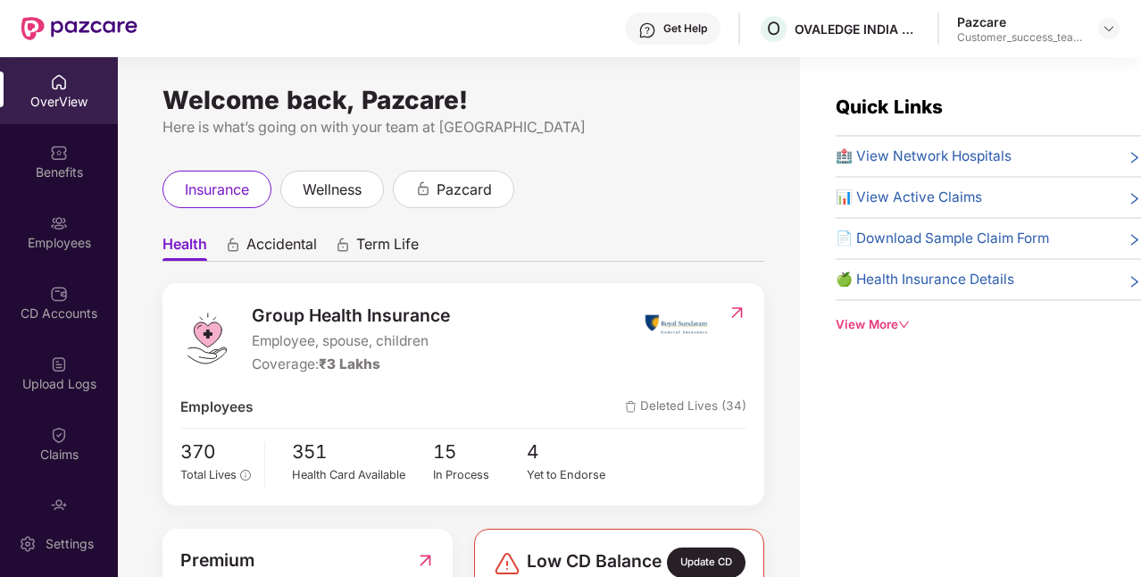
click at [861, 323] on div "View More" at bounding box center [988, 324] width 305 height 19
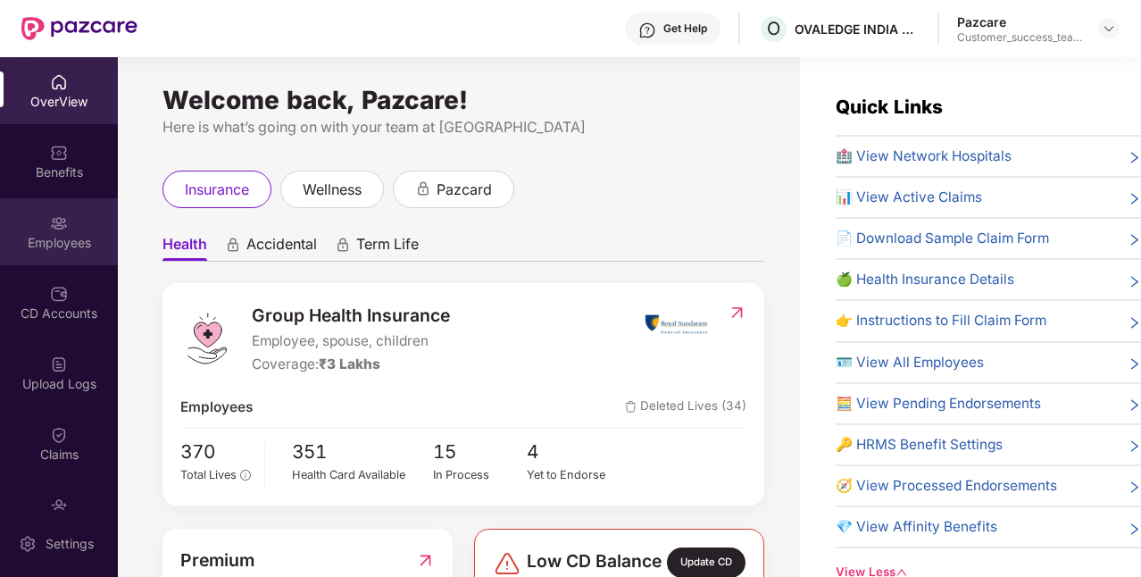
click at [79, 232] on div "Employees" at bounding box center [59, 231] width 118 height 67
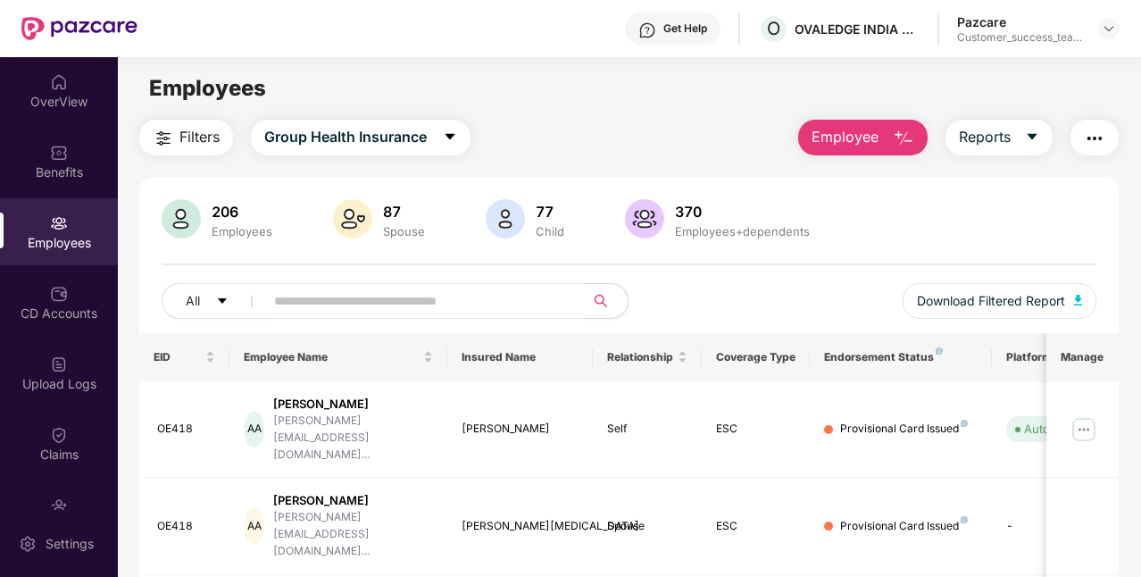
click at [384, 307] on input "text" at bounding box center [417, 301] width 287 height 27
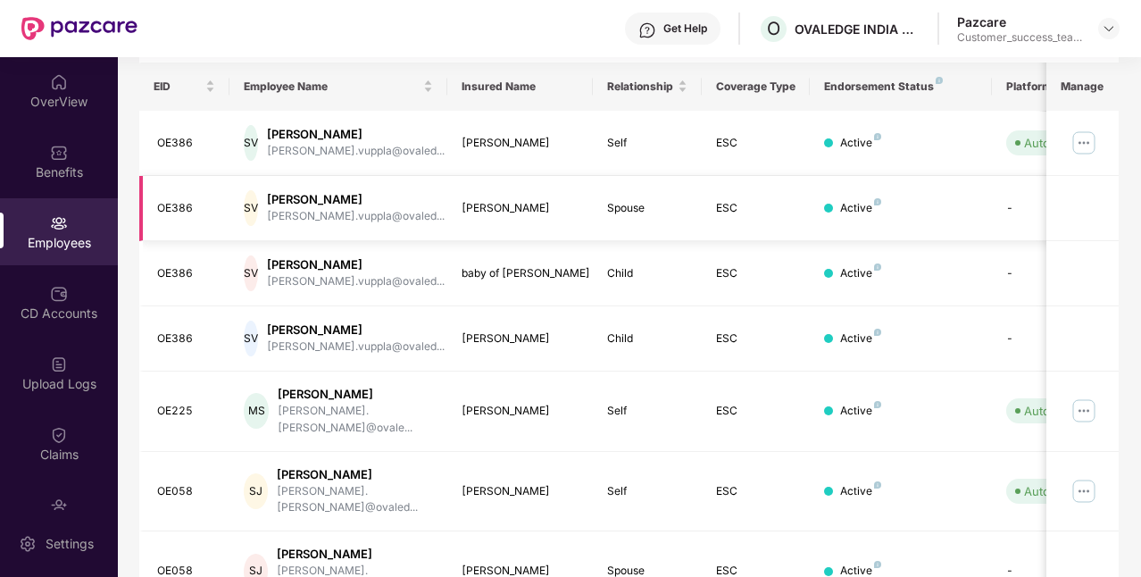
scroll to position [271, 0]
type input "****"
click at [1085, 476] on img at bounding box center [1084, 490] width 29 height 29
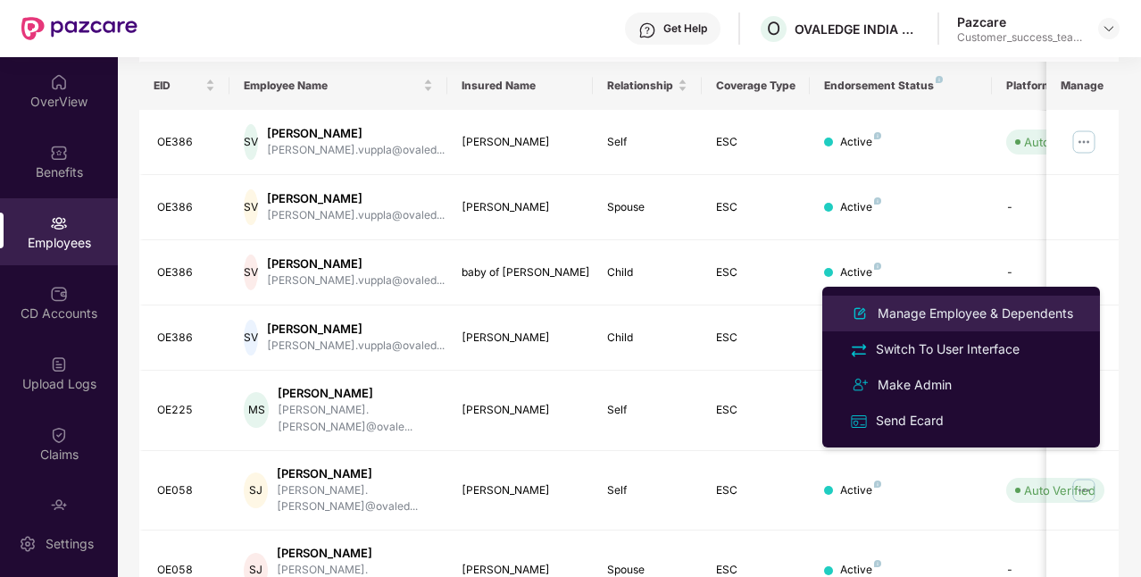
click at [988, 313] on div "Manage Employee & Dependents" at bounding box center [975, 314] width 203 height 20
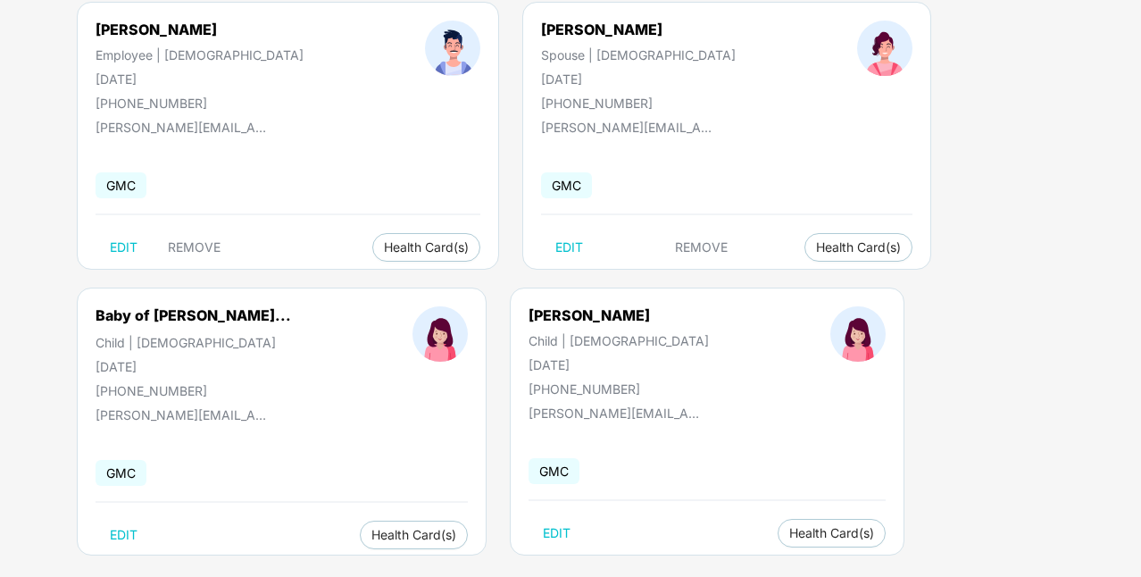
scroll to position [186, 0]
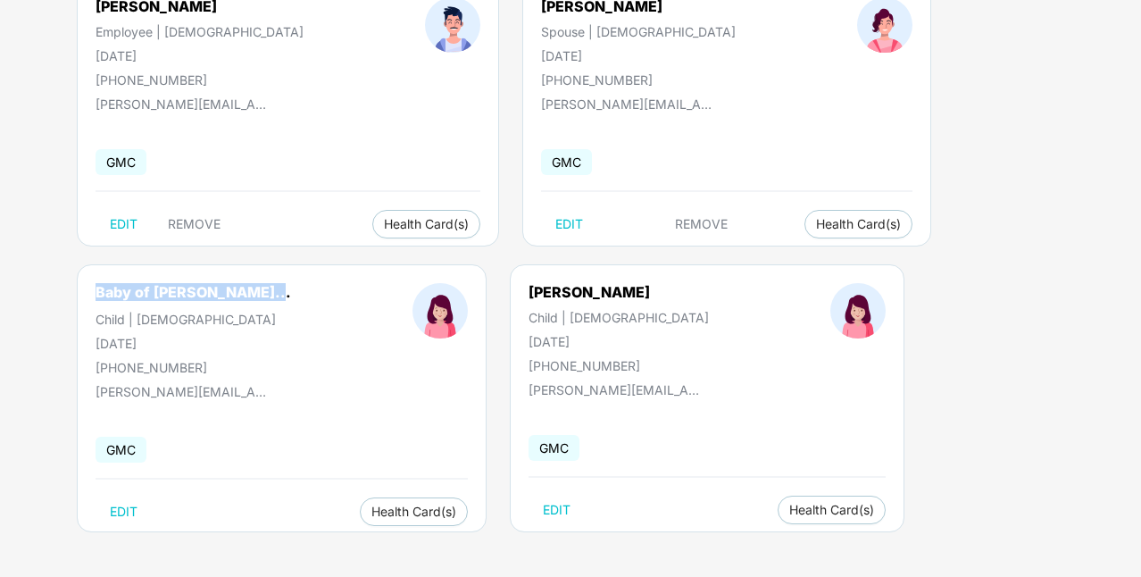
drag, startPoint x: 96, startPoint y: 288, endPoint x: 295, endPoint y: 300, distance: 199.5
click at [295, 300] on div "Baby of [PERSON_NAME]... Child | [DEMOGRAPHIC_DATA] [DATE] [PHONE_NUMBER]" at bounding box center [193, 329] width 317 height 92
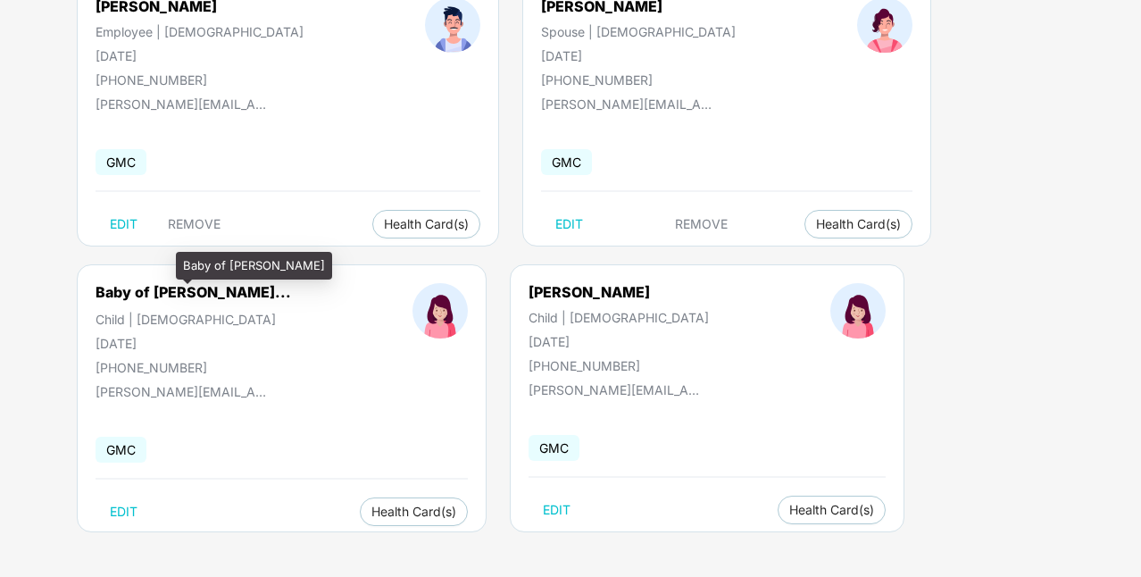
click at [236, 296] on div "Baby of [PERSON_NAME]..." at bounding box center [194, 292] width 196 height 18
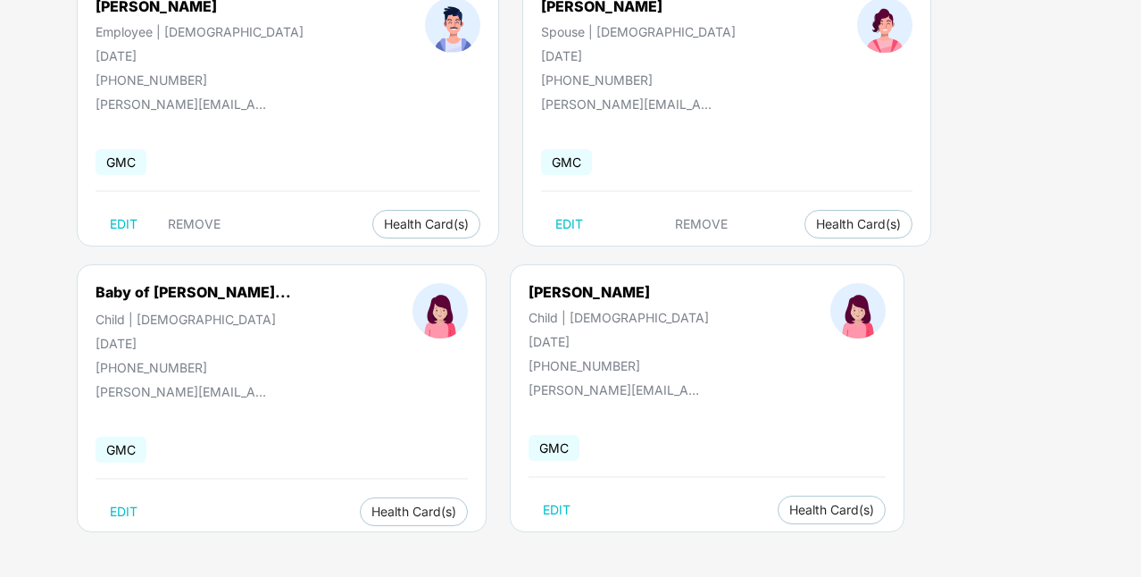
click at [236, 327] on div "Baby of [PERSON_NAME]... Child | [DEMOGRAPHIC_DATA] [DATE] [PHONE_NUMBER]" at bounding box center [193, 329] width 317 height 92
click at [789, 511] on span "Health Card(s)" at bounding box center [831, 509] width 85 height 9
click at [722, 538] on span "Health Insurance(ESC)" at bounding box center [756, 545] width 156 height 20
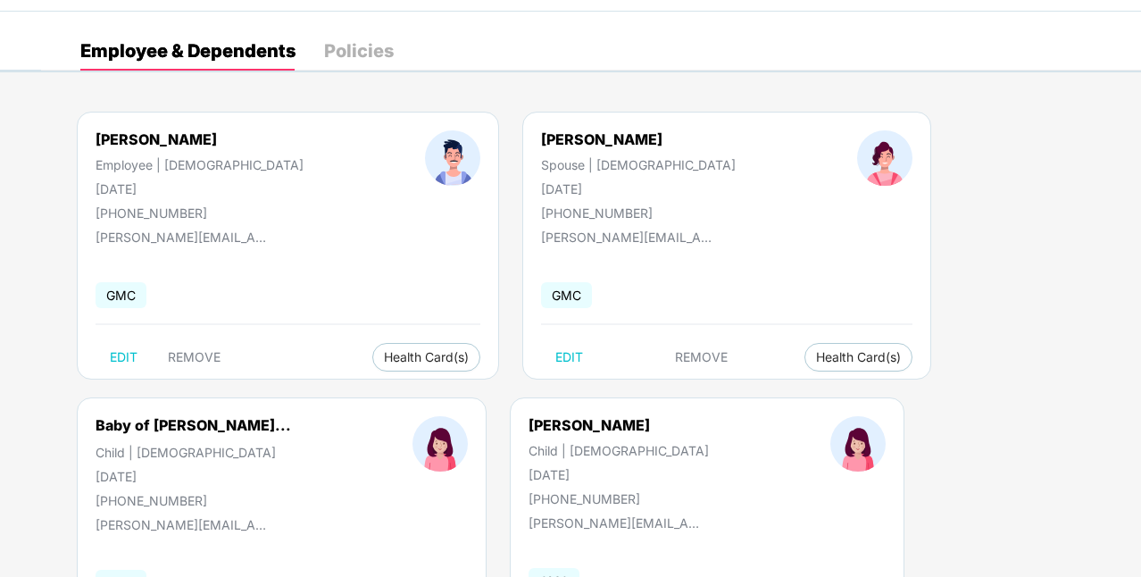
scroll to position [0, 0]
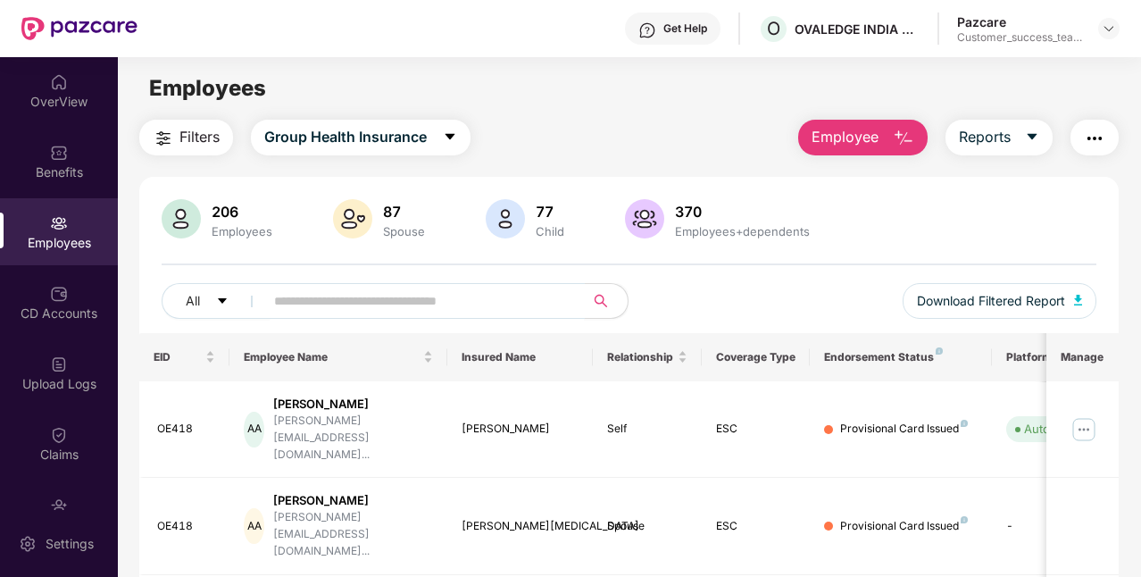
click at [363, 305] on input "text" at bounding box center [417, 301] width 287 height 27
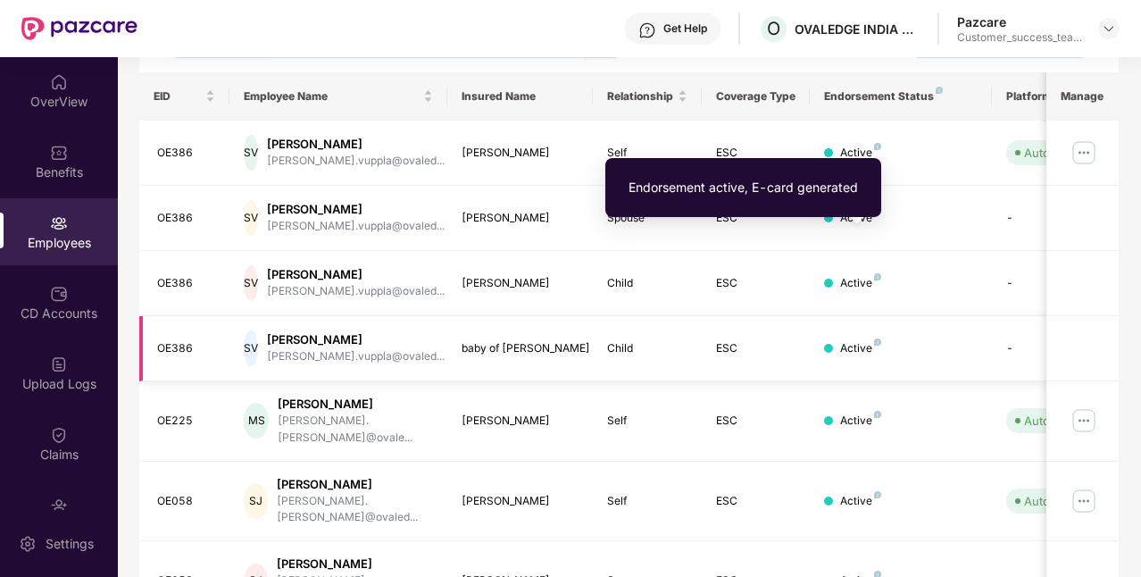
scroll to position [258, 0]
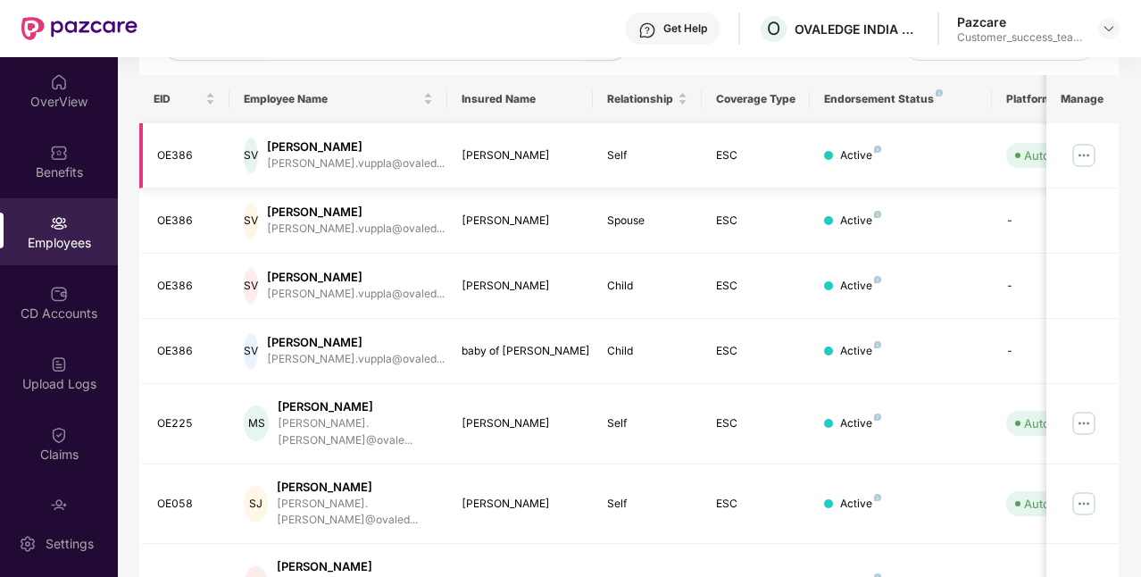
type input "******"
click at [1089, 158] on img at bounding box center [1084, 155] width 29 height 29
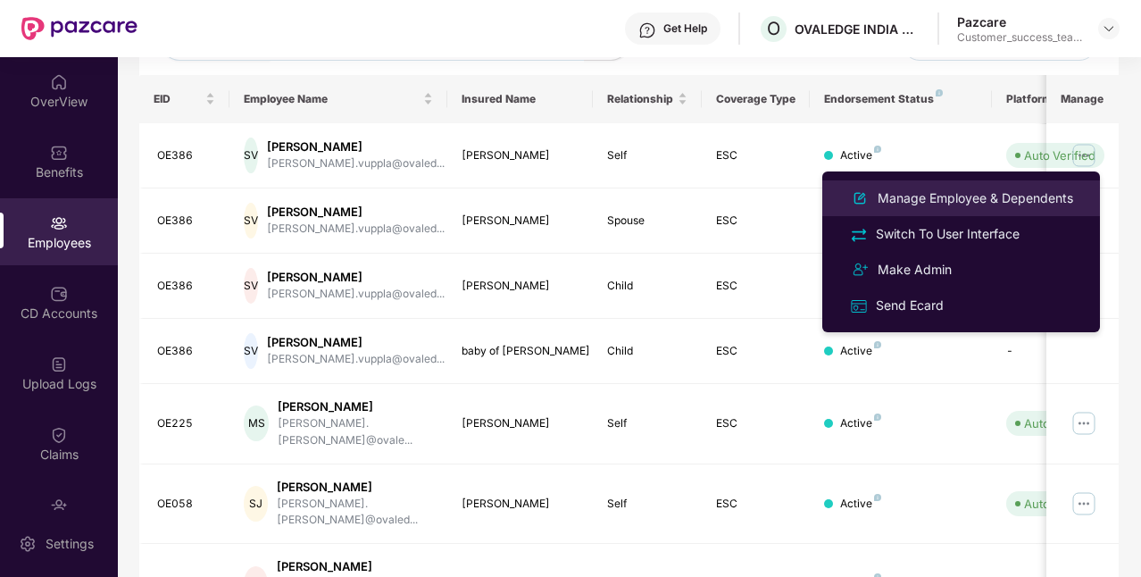
click at [1000, 201] on div "Manage Employee & Dependents" at bounding box center [975, 198] width 203 height 20
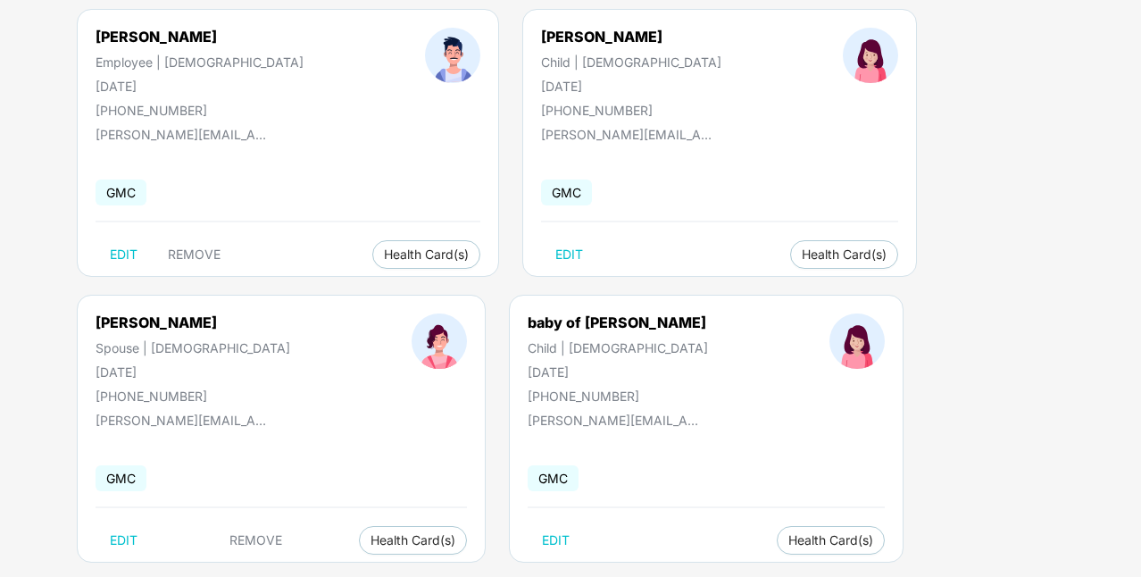
scroll to position [162, 0]
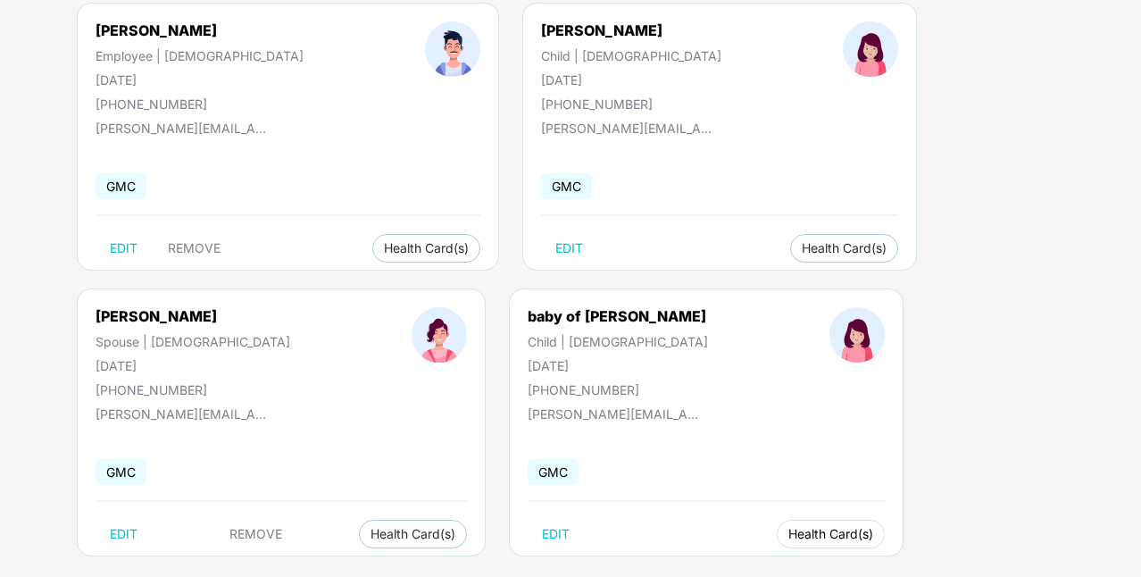
click at [789, 537] on span "Health Card(s)" at bounding box center [831, 534] width 85 height 9
click at [355, 559] on span "Health Insurance(ESC)" at bounding box center [378, 569] width 156 height 20
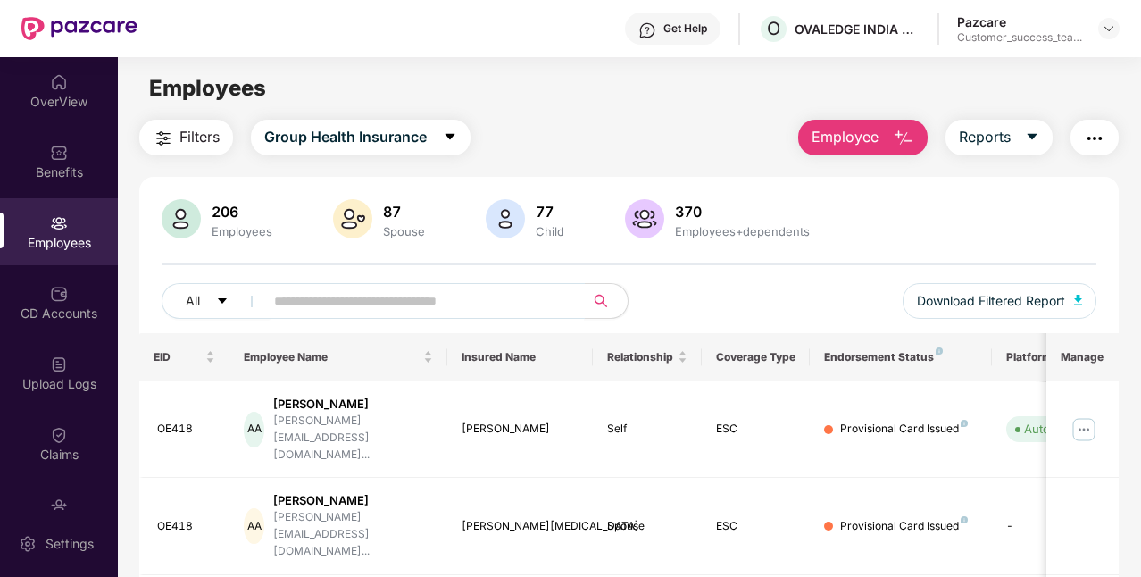
click at [456, 304] on input "text" at bounding box center [417, 301] width 287 height 27
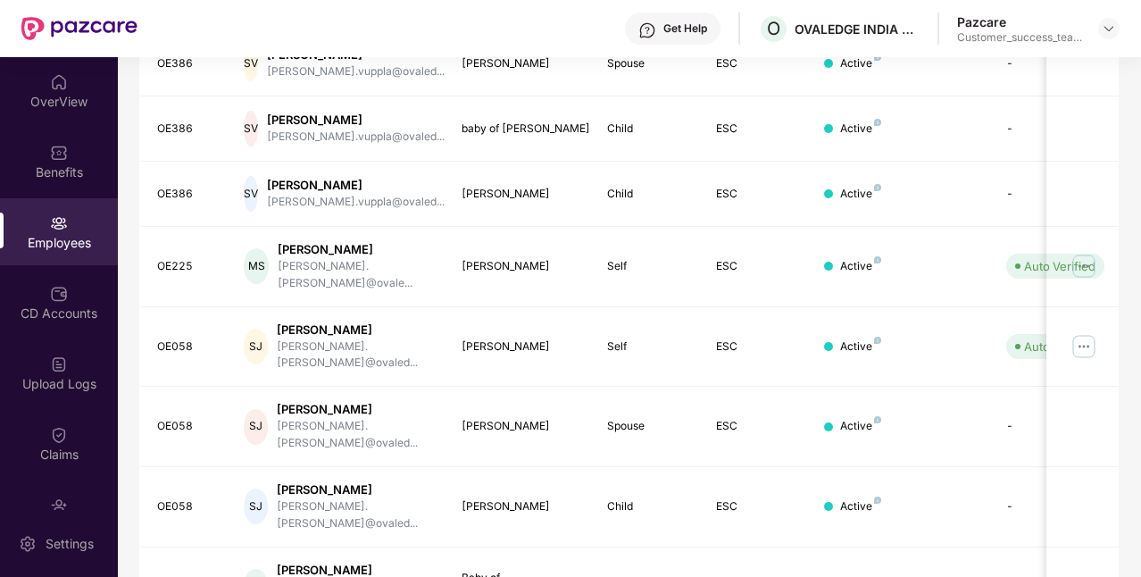
scroll to position [452, 0]
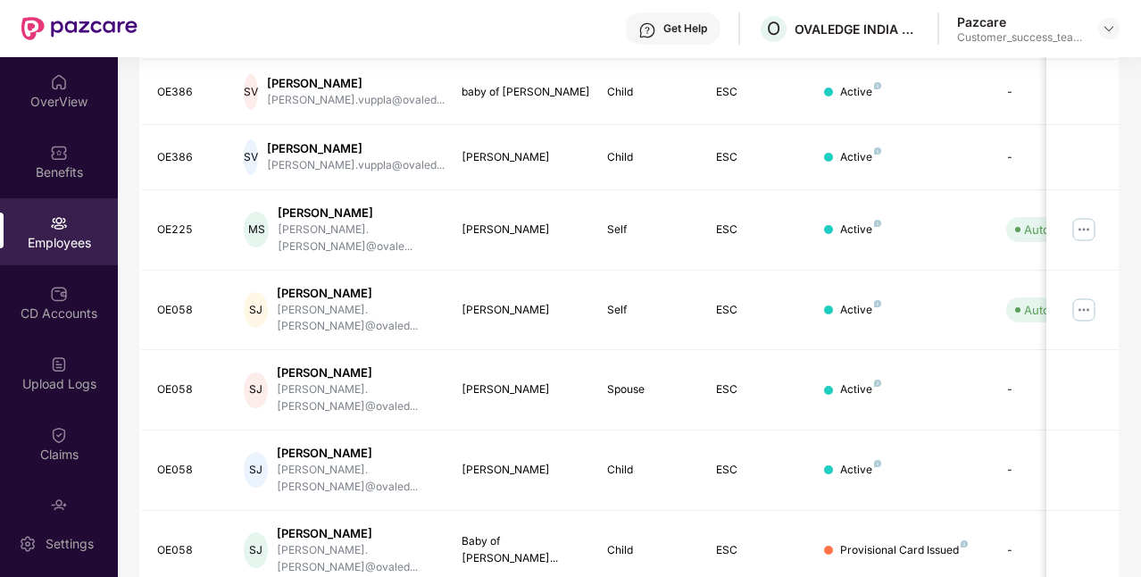
type input "*****"
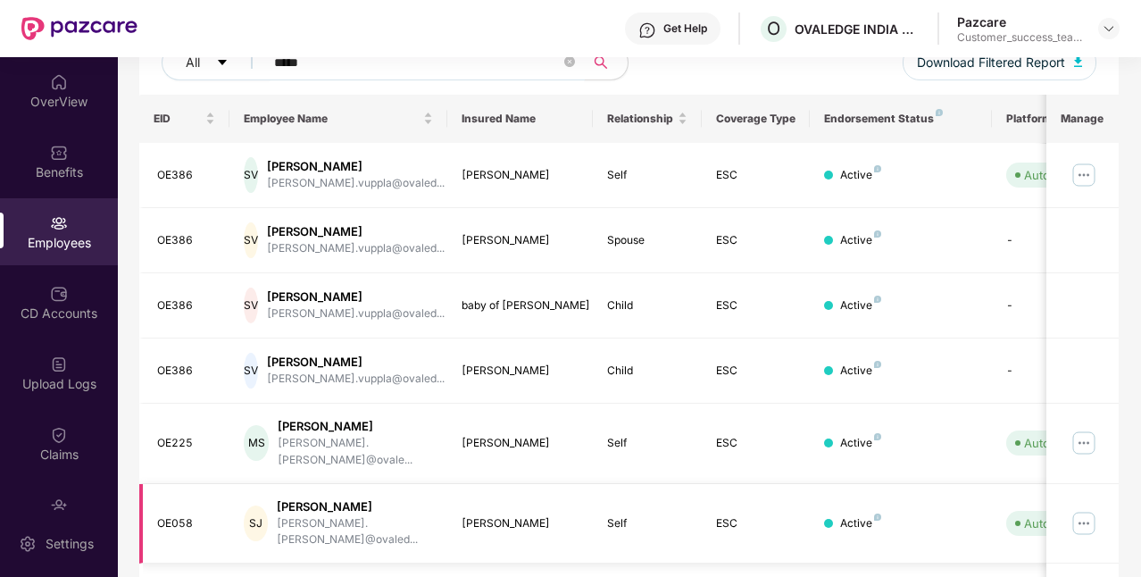
scroll to position [237, 0]
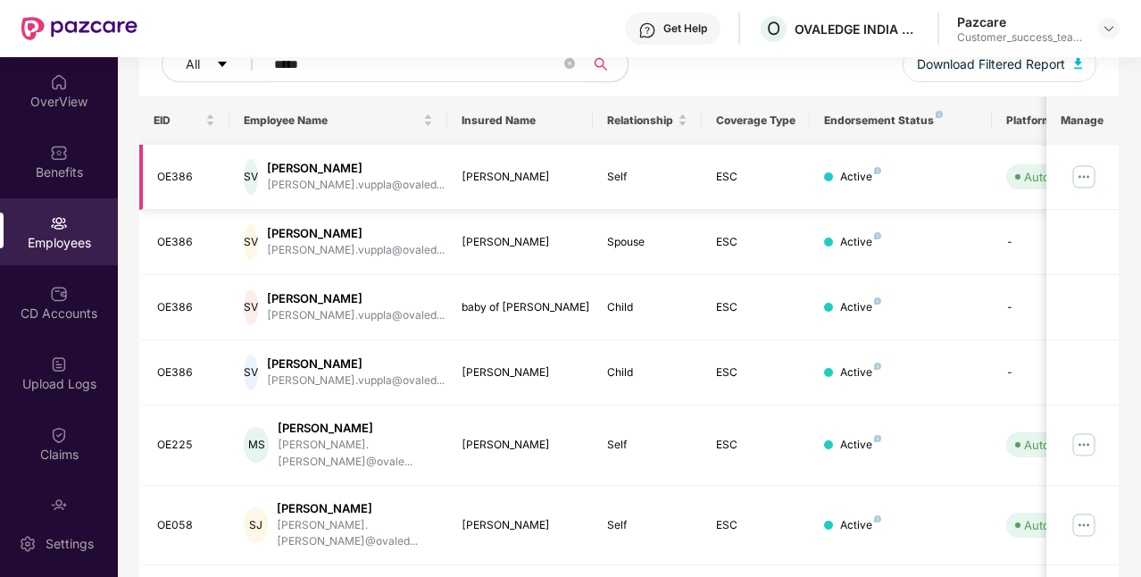
click at [1088, 171] on img at bounding box center [1084, 177] width 29 height 29
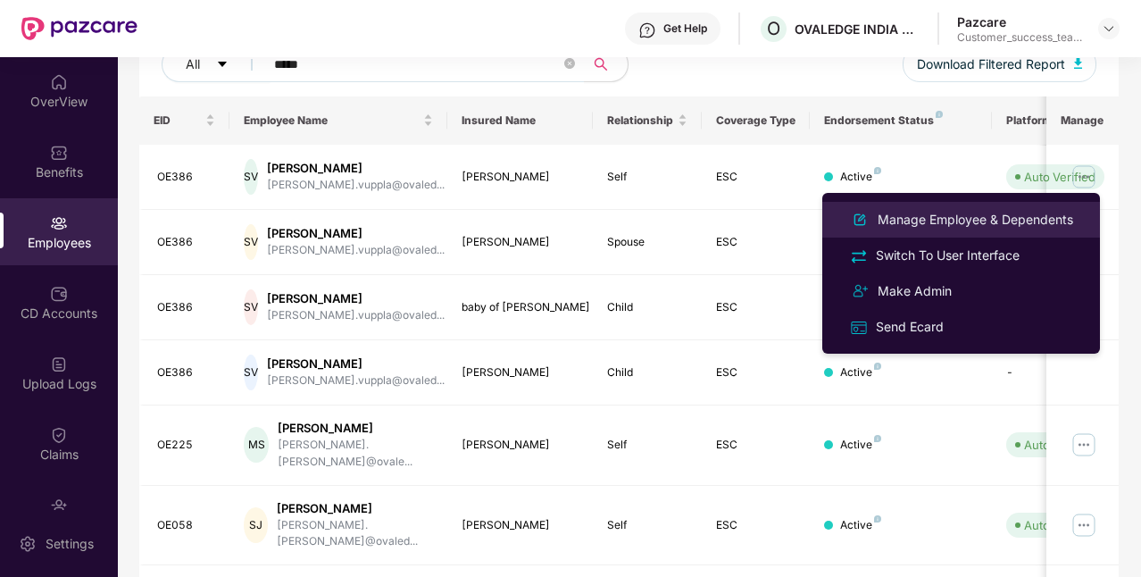
click at [973, 210] on div "Manage Employee & Dependents" at bounding box center [975, 220] width 203 height 20
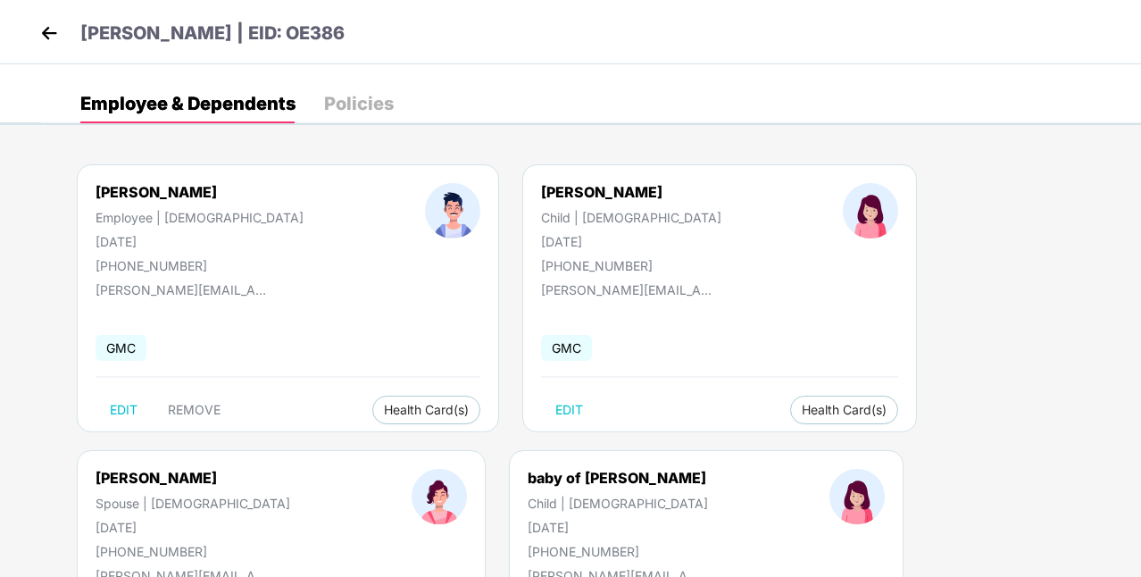
scroll to position [186, 0]
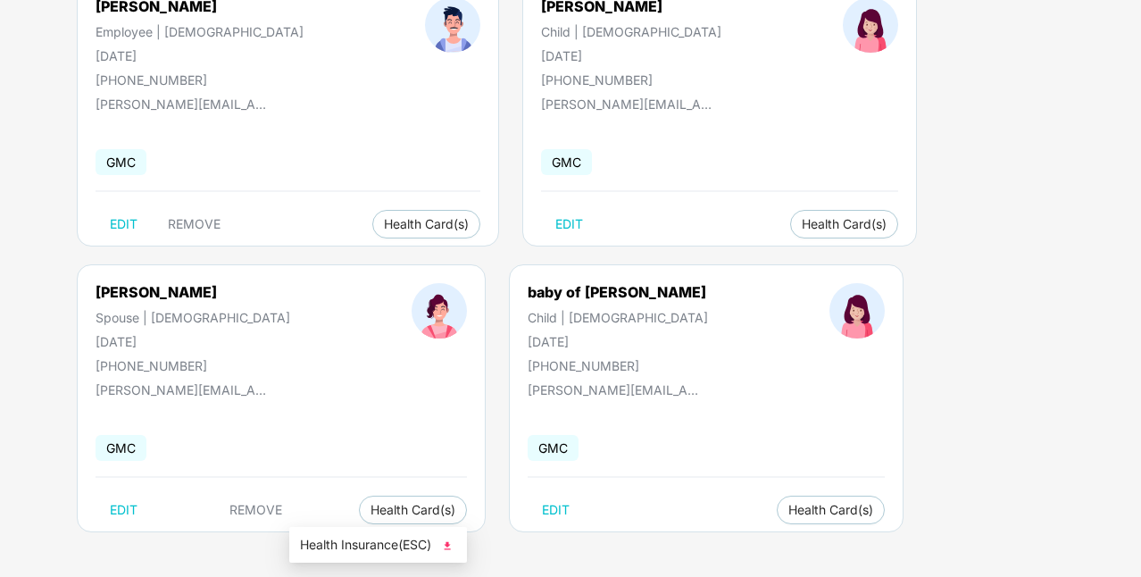
click at [354, 545] on span "Health Insurance(ESC)" at bounding box center [378, 545] width 156 height 20
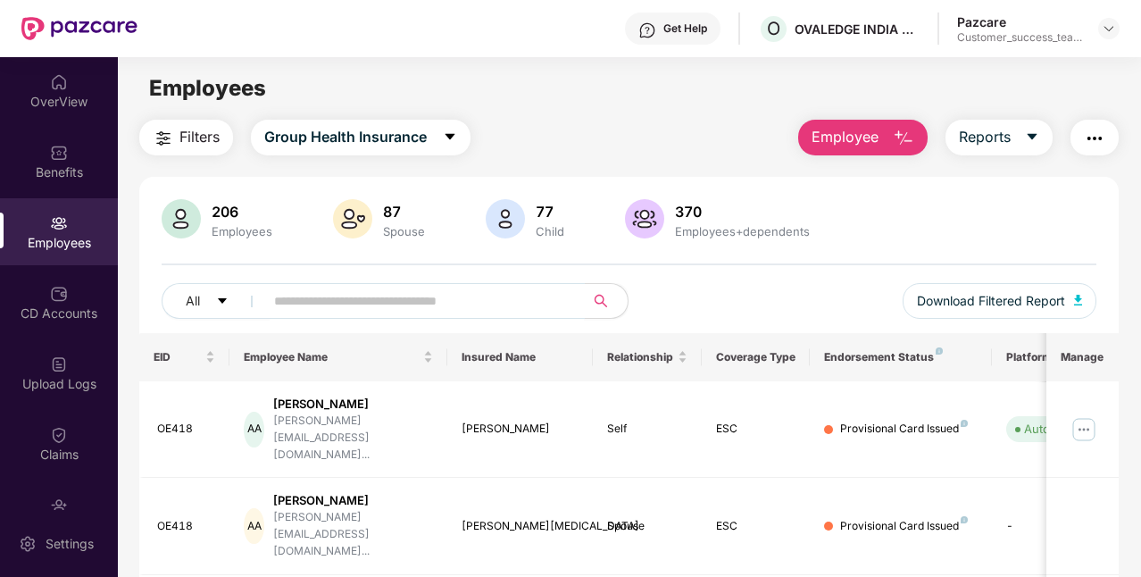
click at [333, 313] on input "text" at bounding box center [417, 301] width 287 height 27
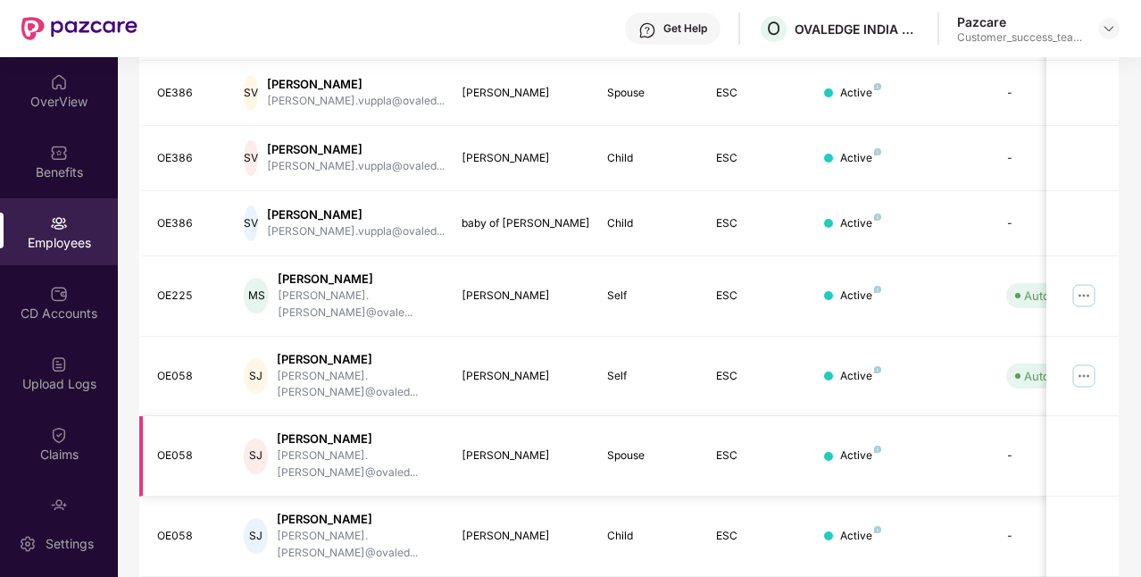
scroll to position [452, 0]
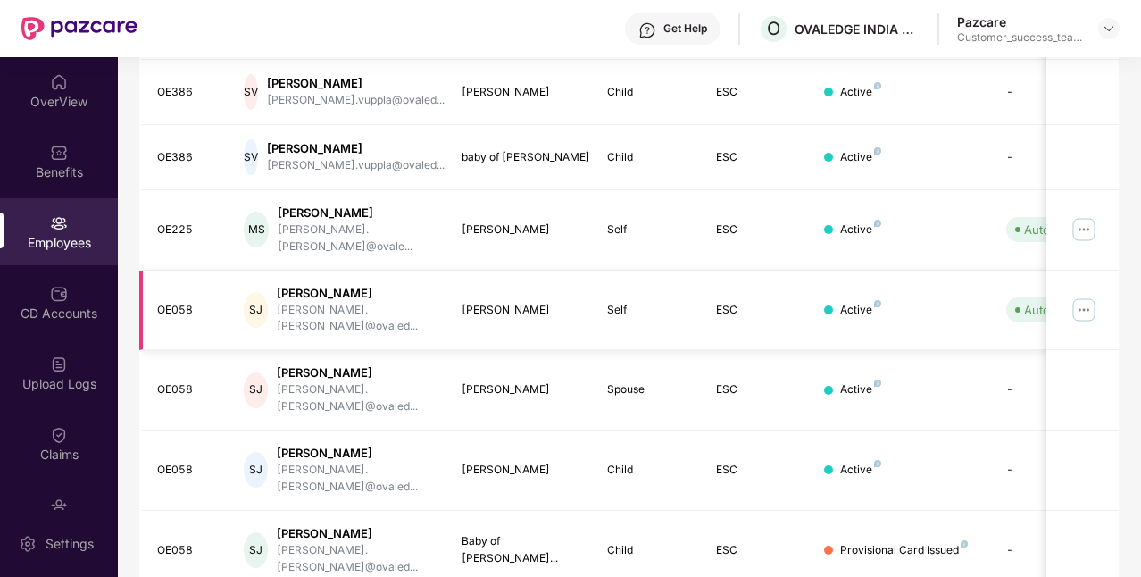
type input "******"
